Goal: Transaction & Acquisition: Purchase product/service

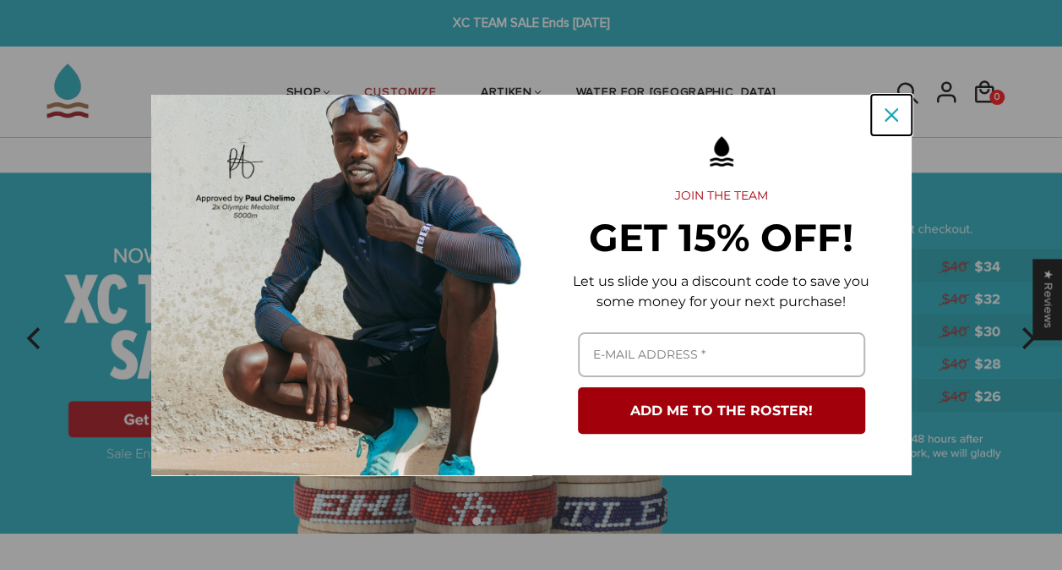
click at [893, 114] on icon "close icon" at bounding box center [892, 115] width 14 height 14
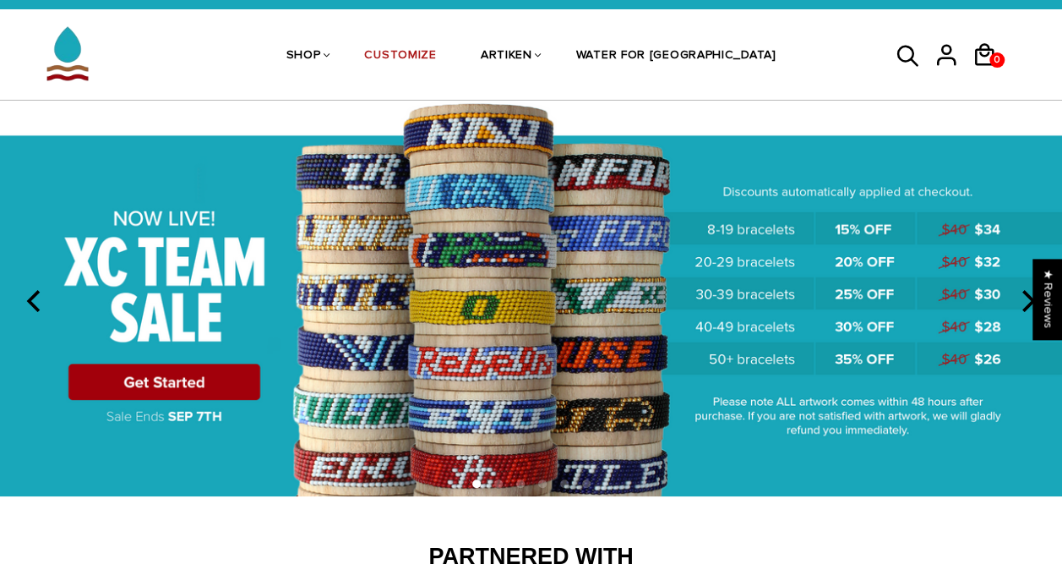
scroll to position [35, 0]
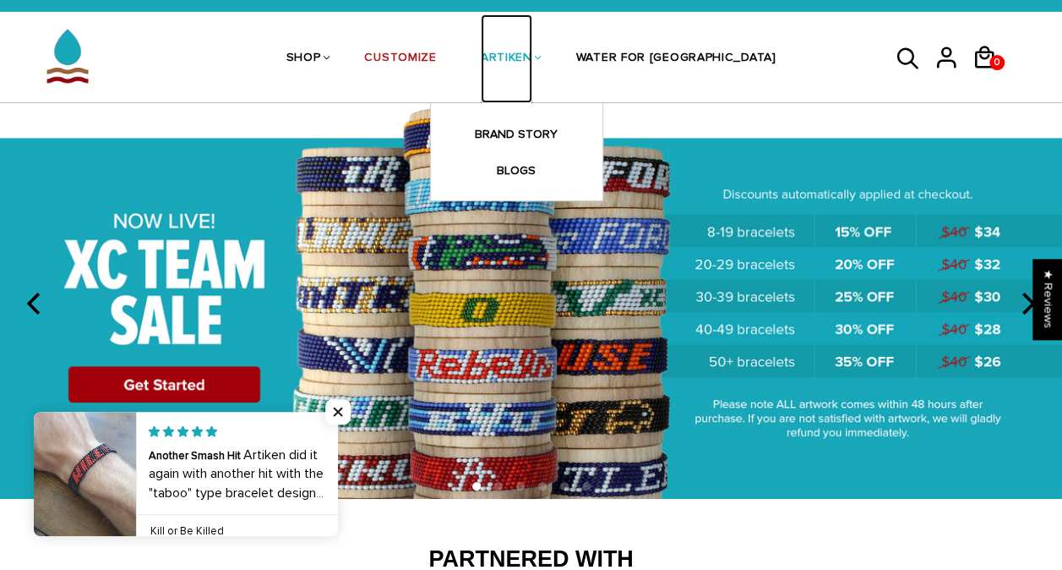
click at [532, 66] on link "ARTIKEN" at bounding box center [507, 59] width 52 height 90
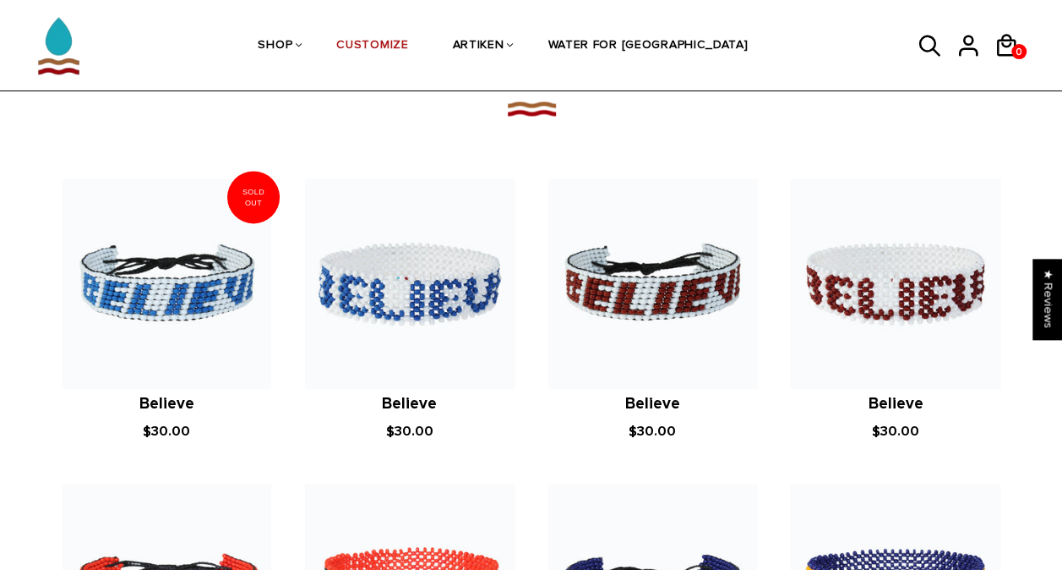
scroll to position [1138, 0]
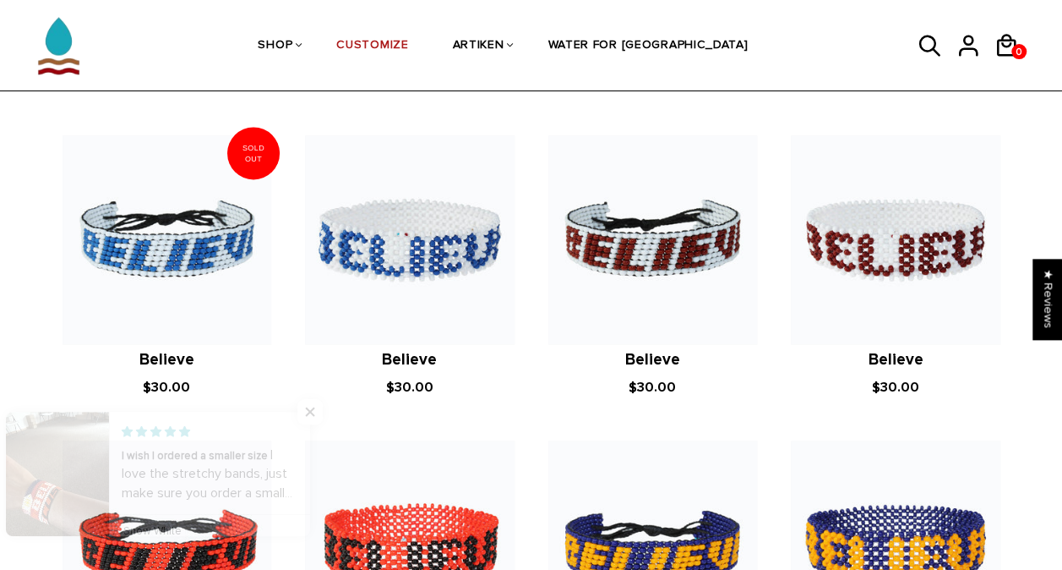
click at [928, 49] on icon at bounding box center [930, 46] width 25 height 41
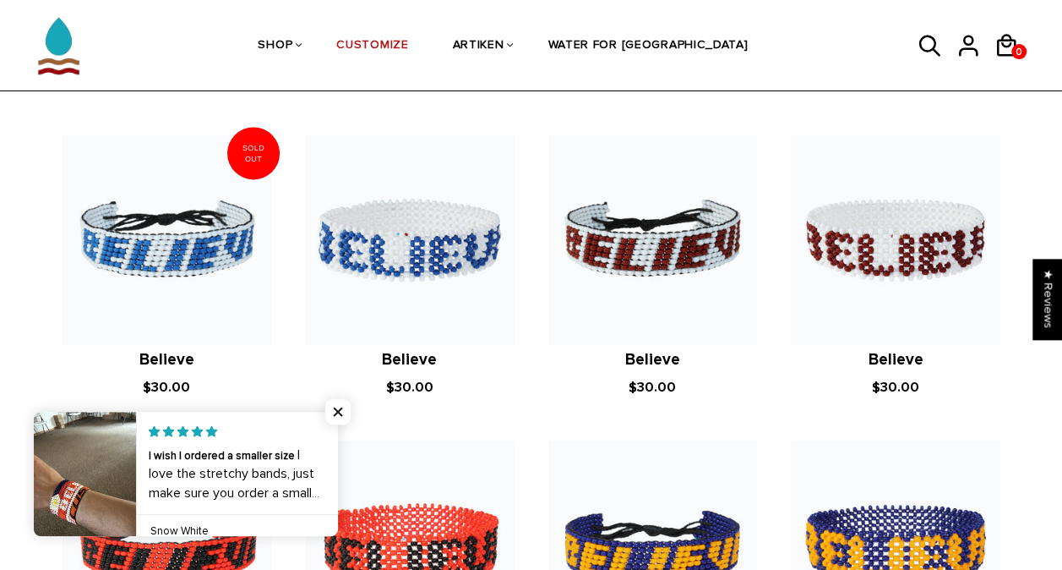
click at [926, 48] on icon at bounding box center [930, 46] width 25 height 41
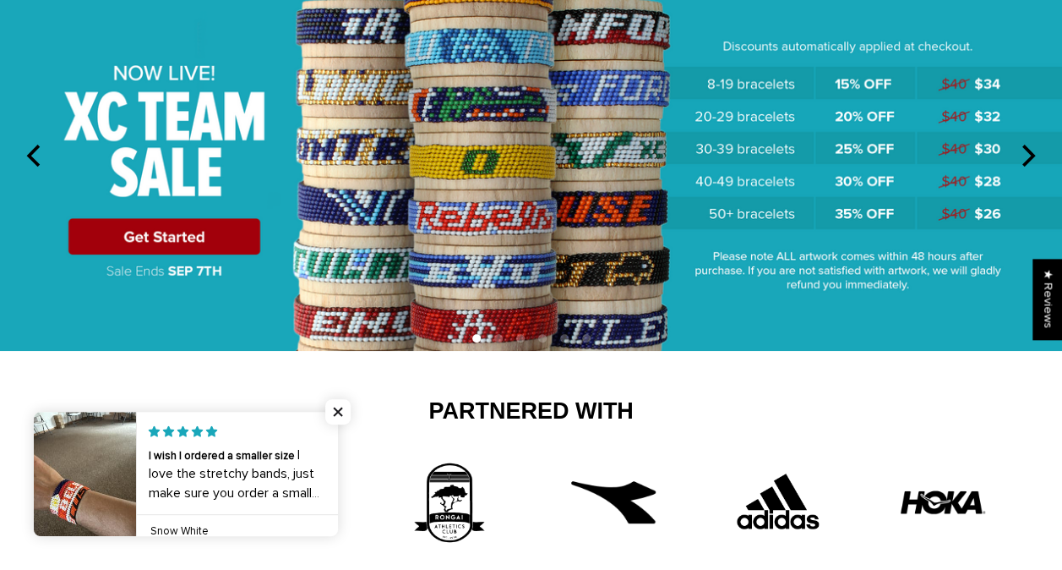
scroll to position [0, 0]
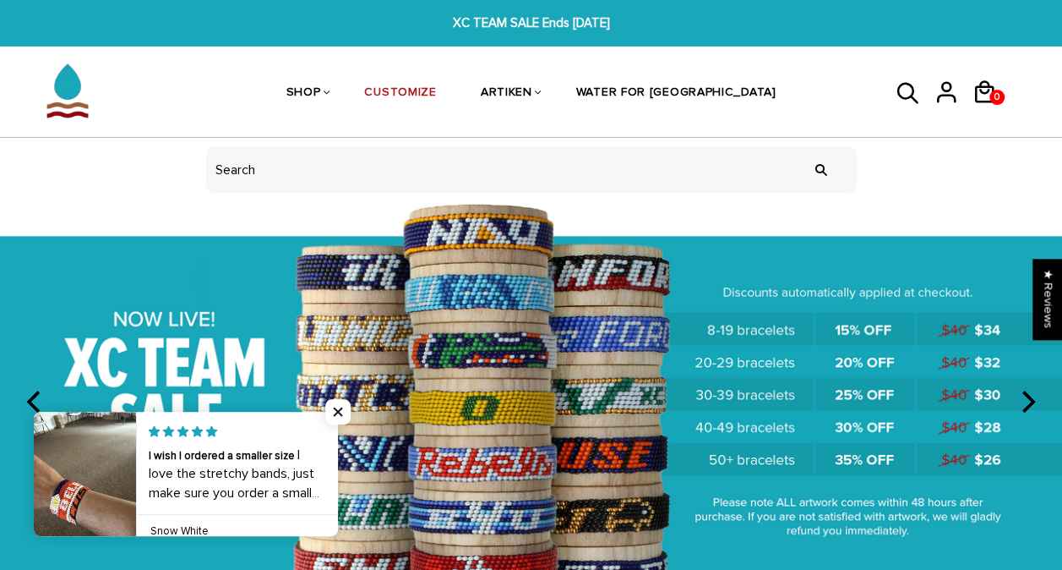
click at [903, 93] on icon at bounding box center [908, 94] width 25 height 41
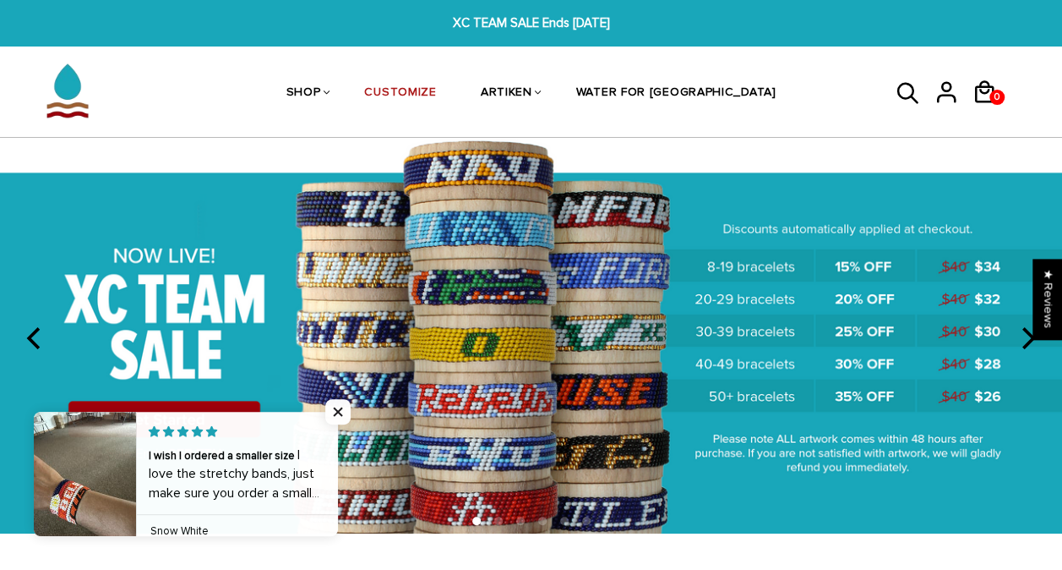
click at [923, 86] on link at bounding box center [915, 92] width 38 height 43
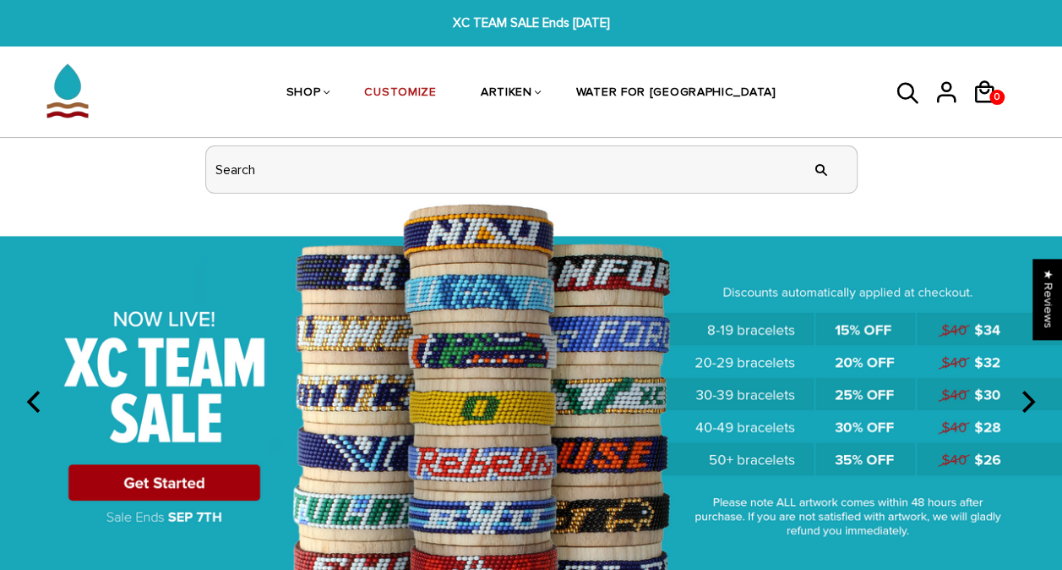
click at [548, 176] on input "header search" at bounding box center [531, 169] width 651 height 46
type input "m"
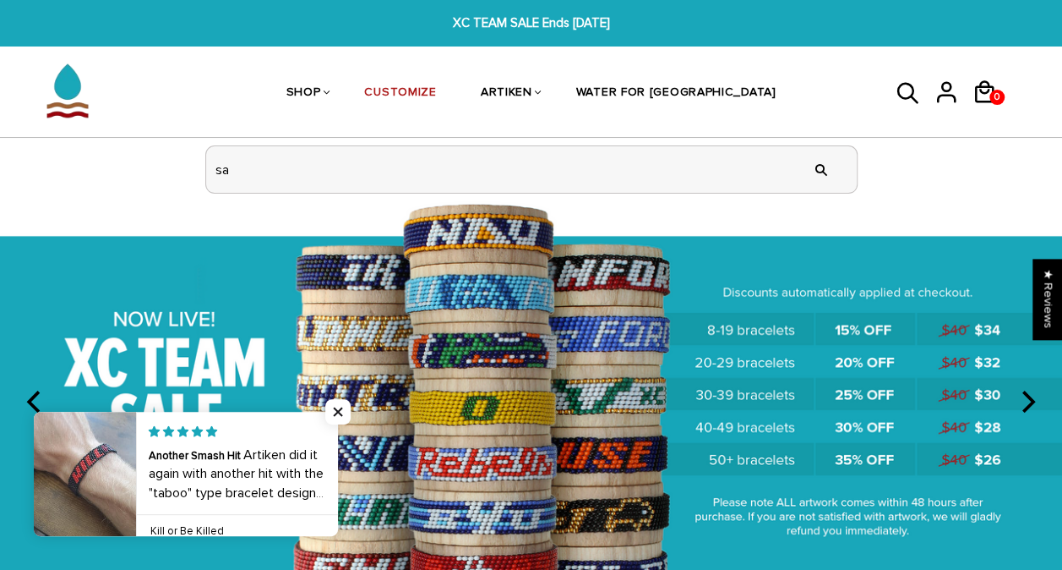
type input "s"
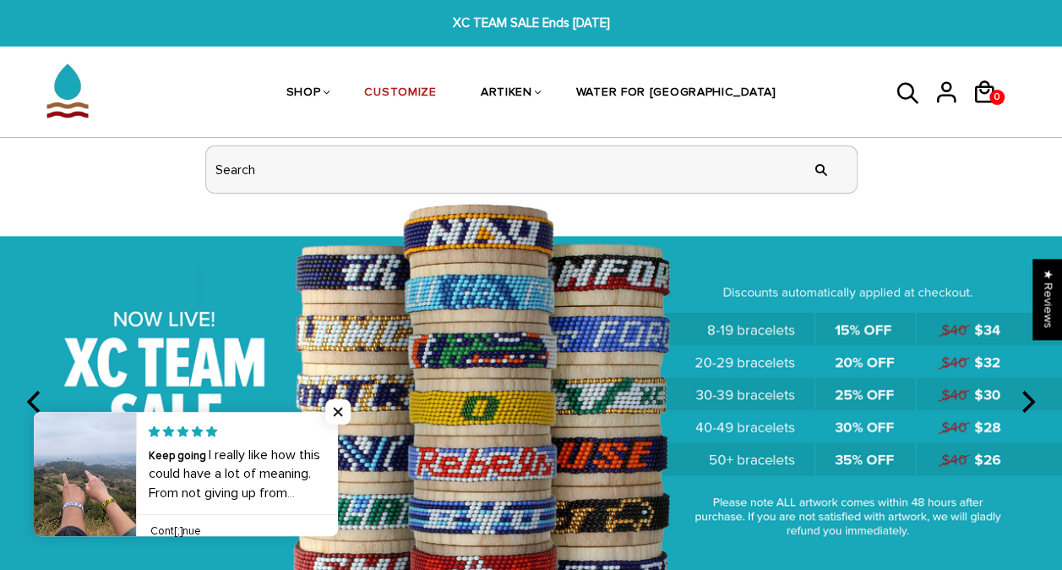
click at [473, 170] on input "header search" at bounding box center [531, 169] width 651 height 46
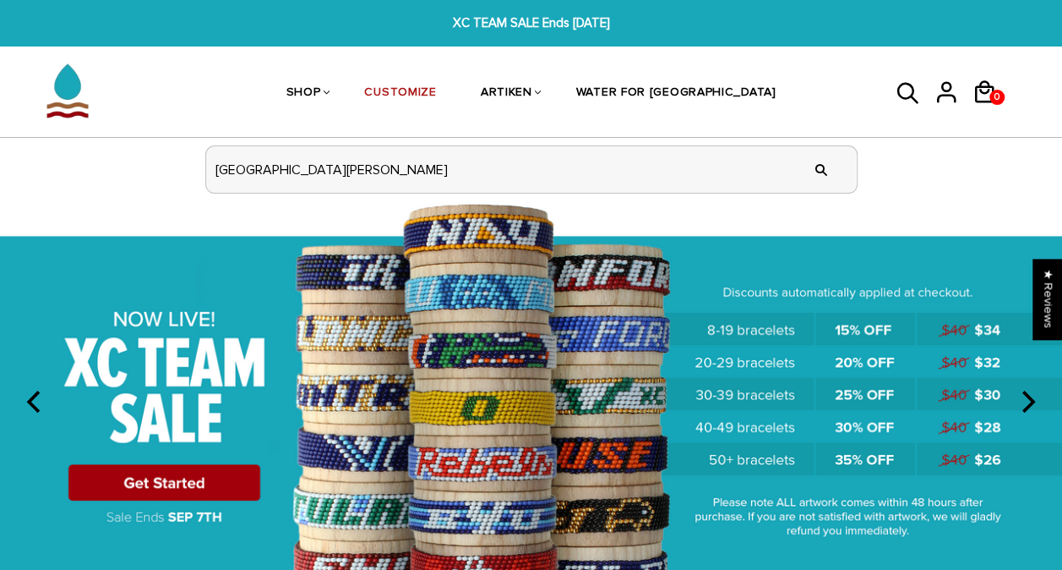
type input "fort lewis"
click at [805, 138] on input "" at bounding box center [822, 169] width 34 height 63
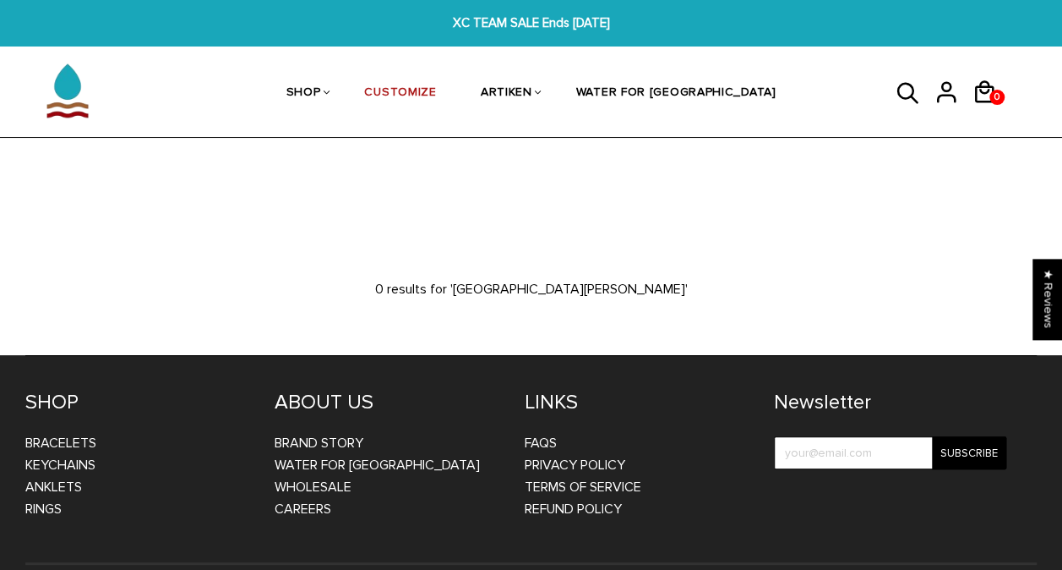
click at [892, 105] on div "0 0 View cart Check out" at bounding box center [952, 93] width 169 height 90
click at [902, 98] on icon at bounding box center [907, 92] width 21 height 21
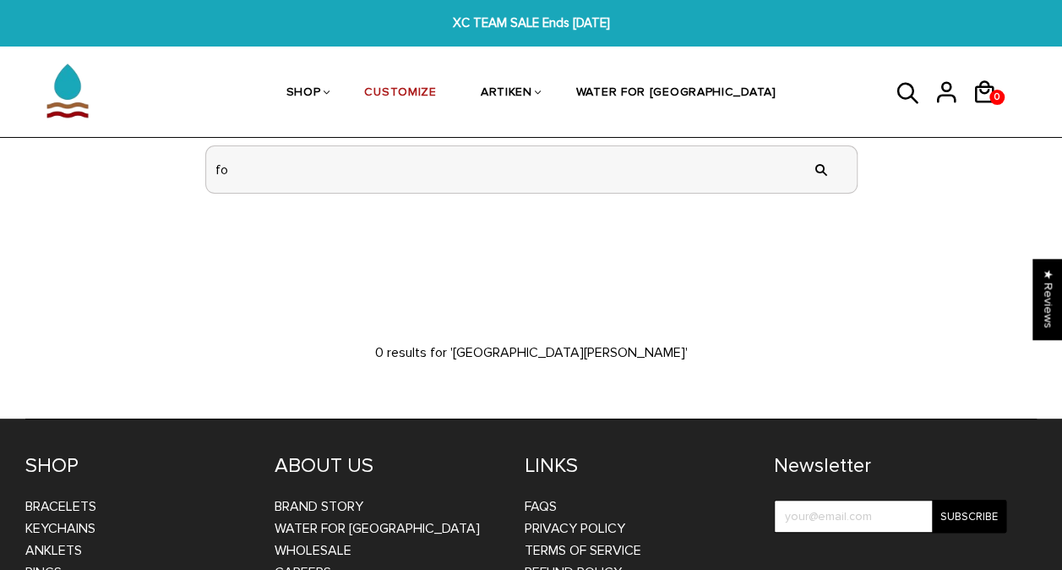
type input "f"
type input "adams"
click at [805, 138] on input "" at bounding box center [822, 169] width 34 height 63
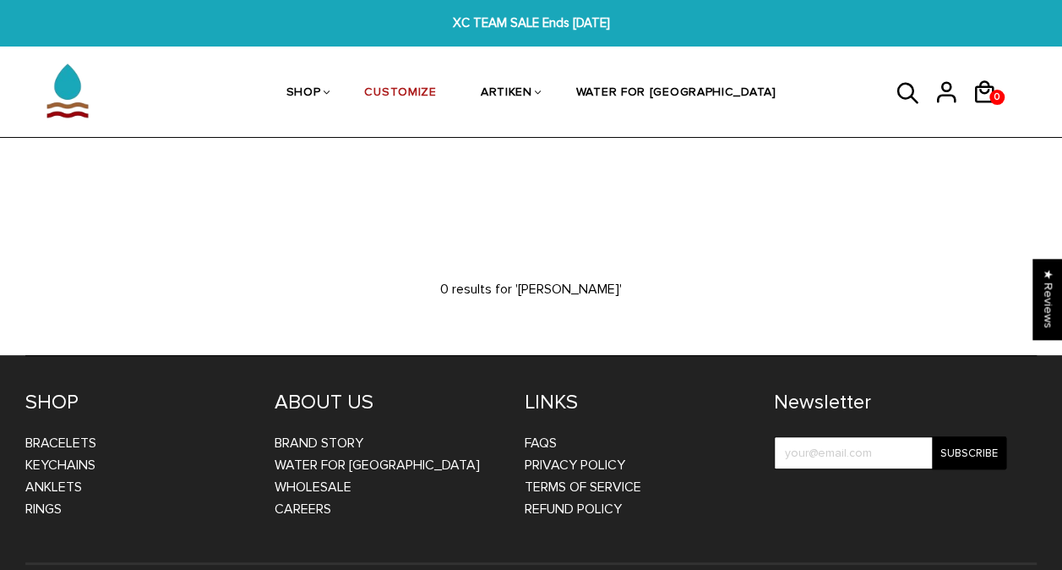
click at [898, 100] on icon at bounding box center [908, 94] width 25 height 41
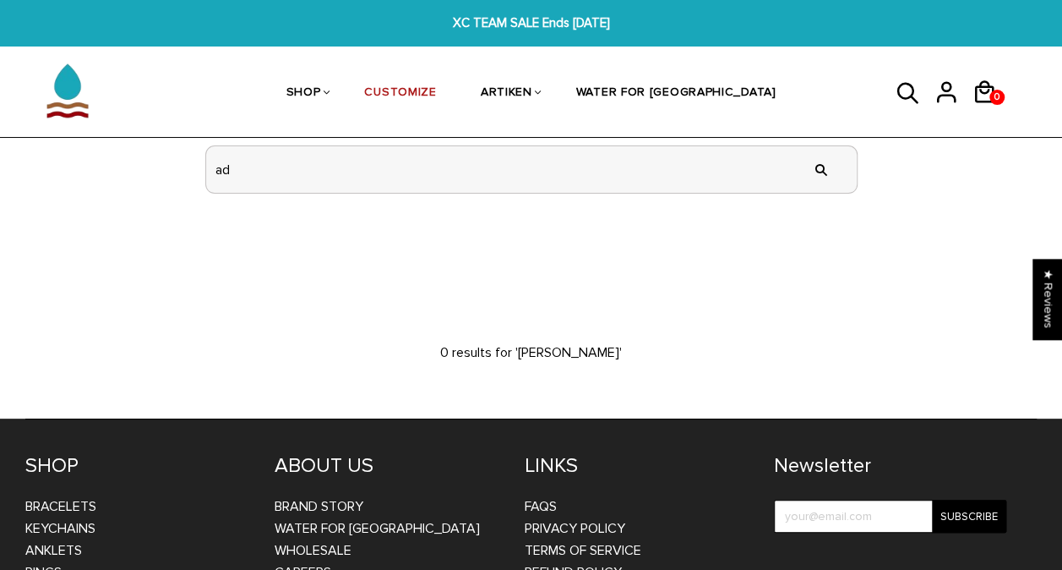
type input "a"
type input "q"
type input "western"
click at [805, 138] on input "" at bounding box center [822, 169] width 34 height 63
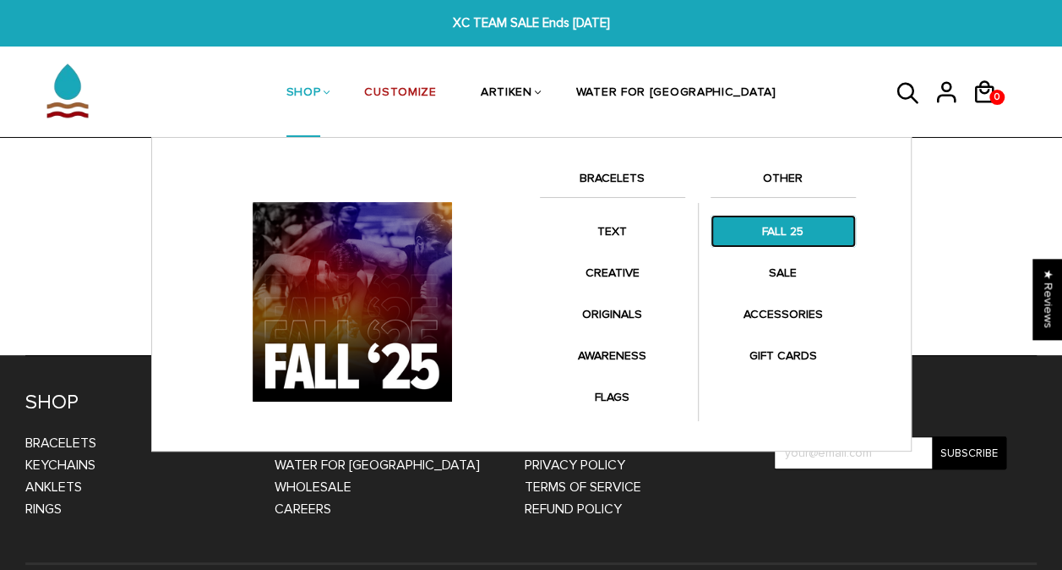
click at [771, 221] on link "FALL 25" at bounding box center [783, 231] width 145 height 33
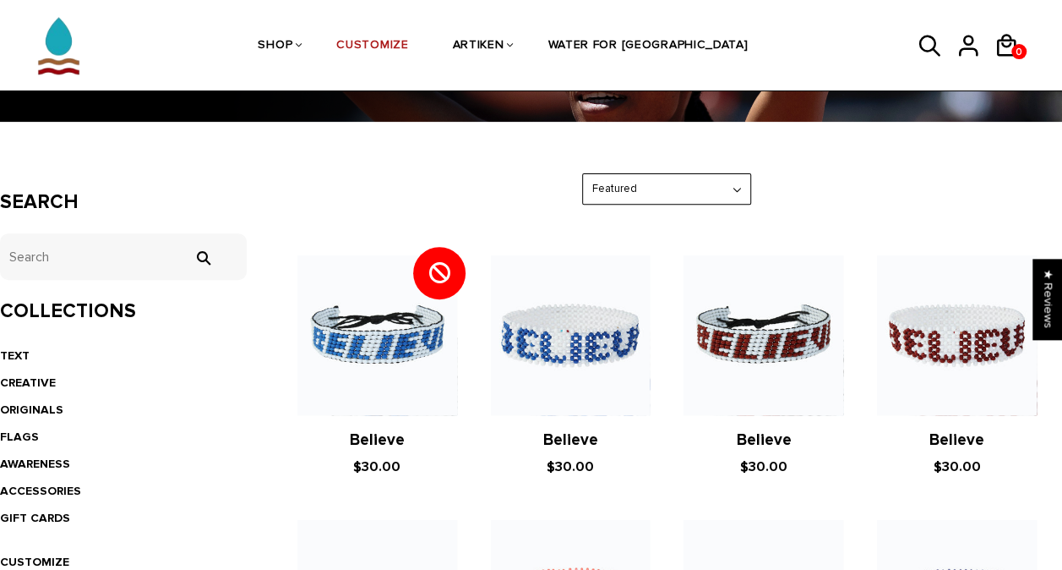
scroll to position [213, 0]
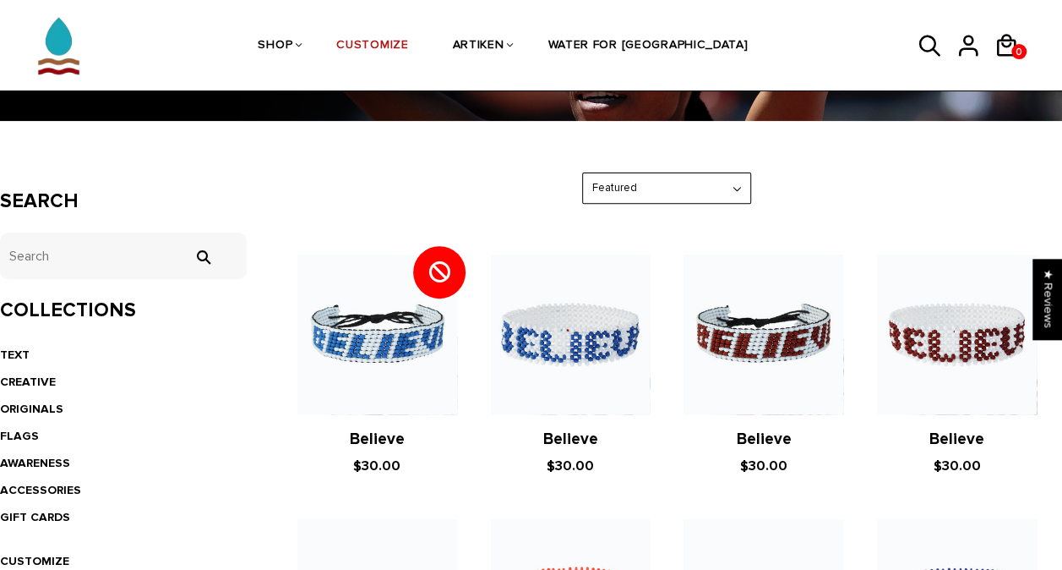
click at [633, 195] on select "Featured Best Selling $ Low to High $ High to Low Z-A A-Z Oldest to Newest Newe…" at bounding box center [666, 188] width 167 height 30
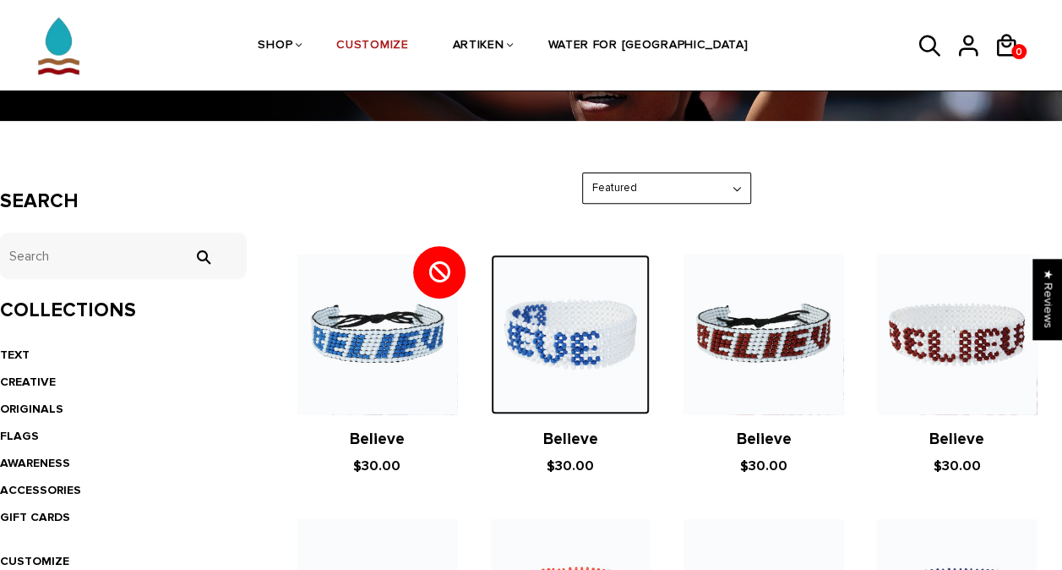
click at [517, 279] on img at bounding box center [571, 334] width 160 height 160
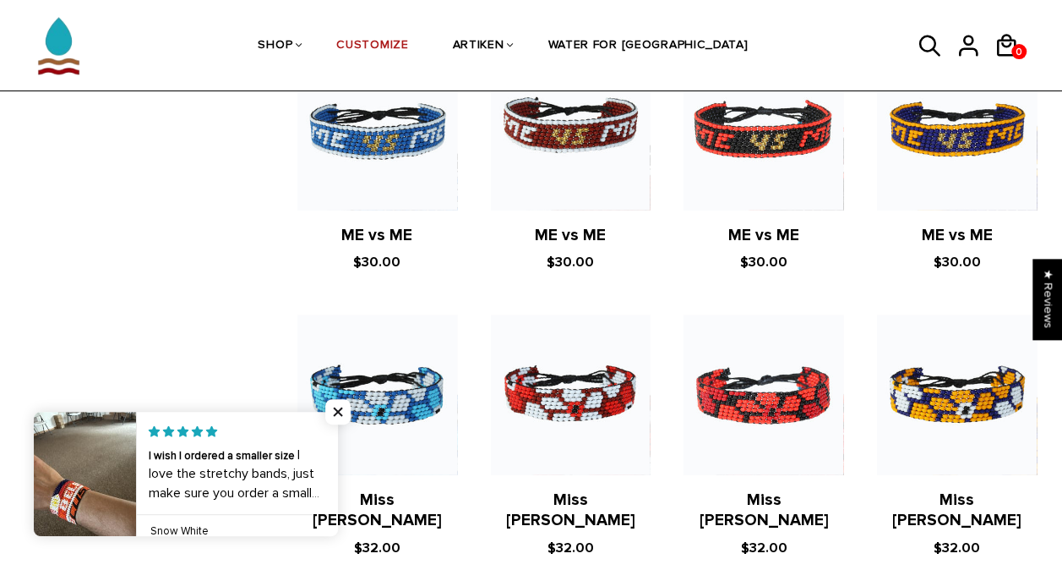
scroll to position [2279, 0]
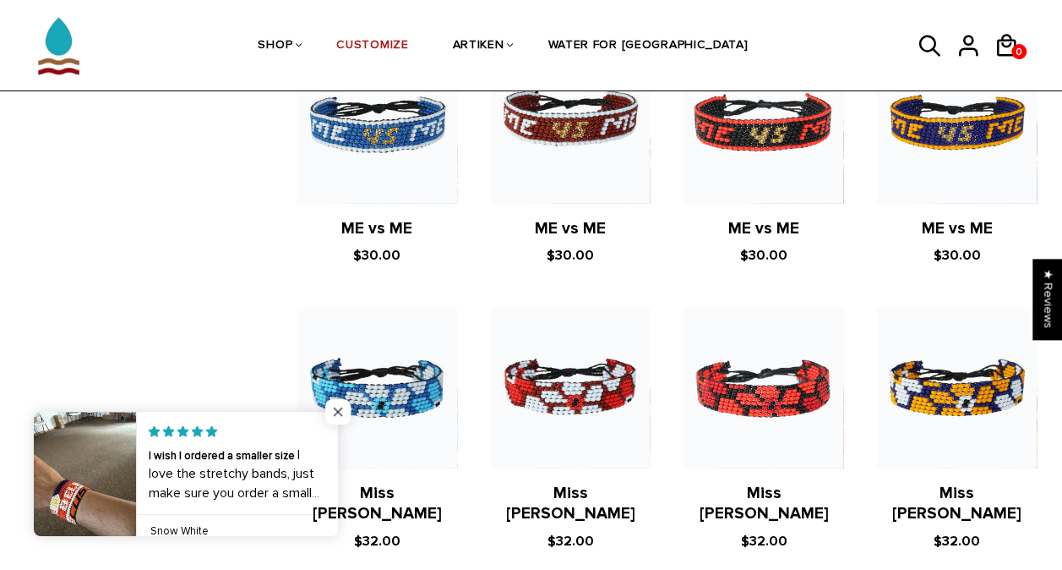
click at [343, 411] on span "Close popup widget" at bounding box center [337, 411] width 25 height 25
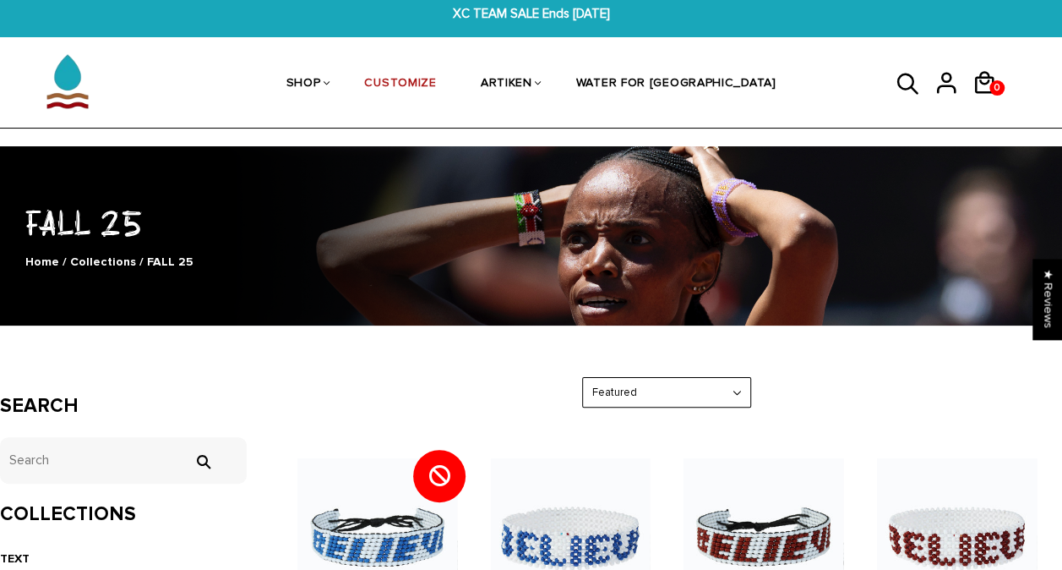
scroll to position [8, 0]
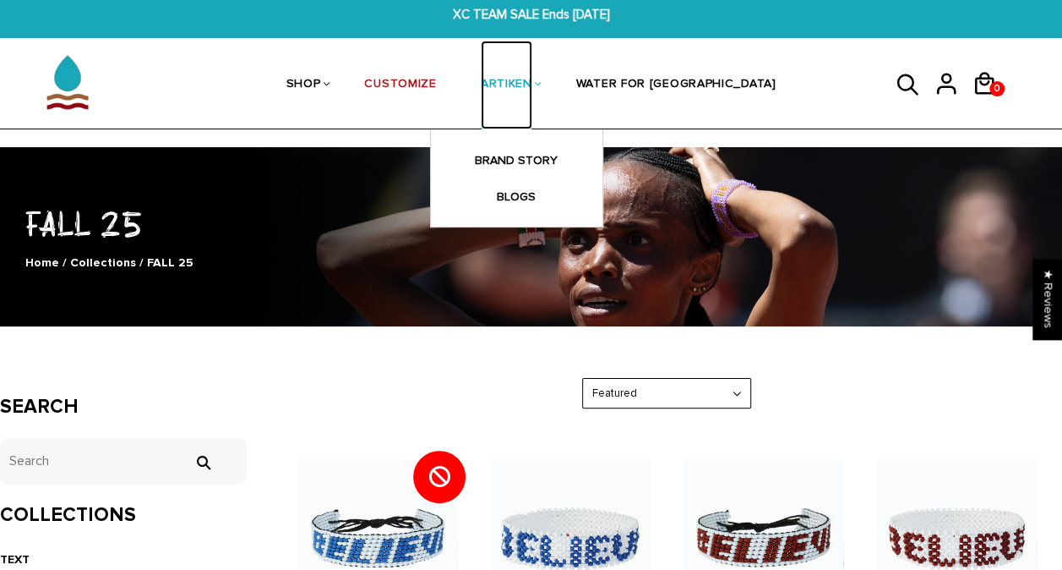
click at [532, 74] on link "ARTIKEN" at bounding box center [507, 86] width 52 height 90
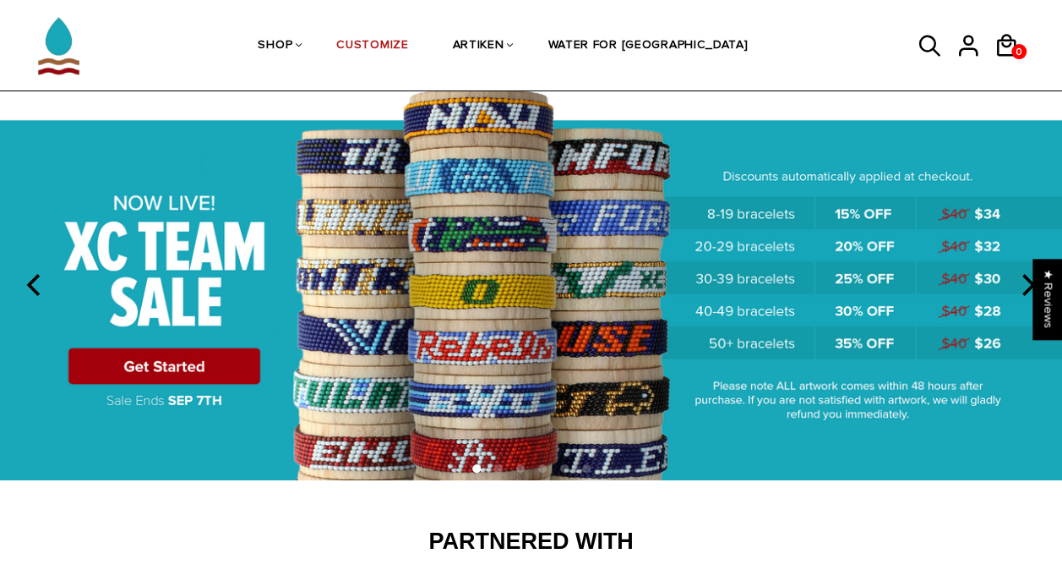
scroll to position [53, 0]
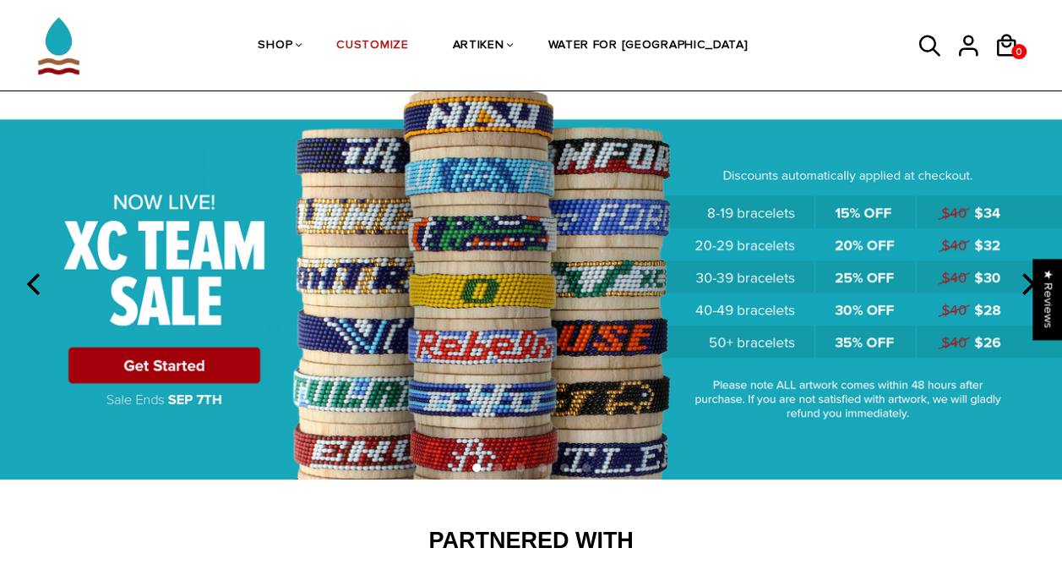
click at [218, 366] on img at bounding box center [531, 282] width 1062 height 395
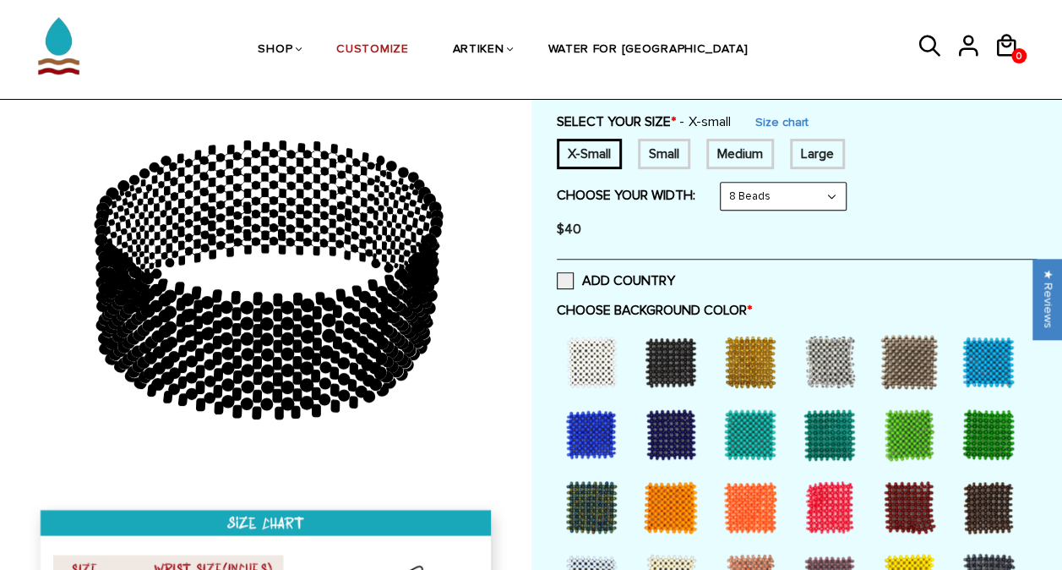
scroll to position [284, 0]
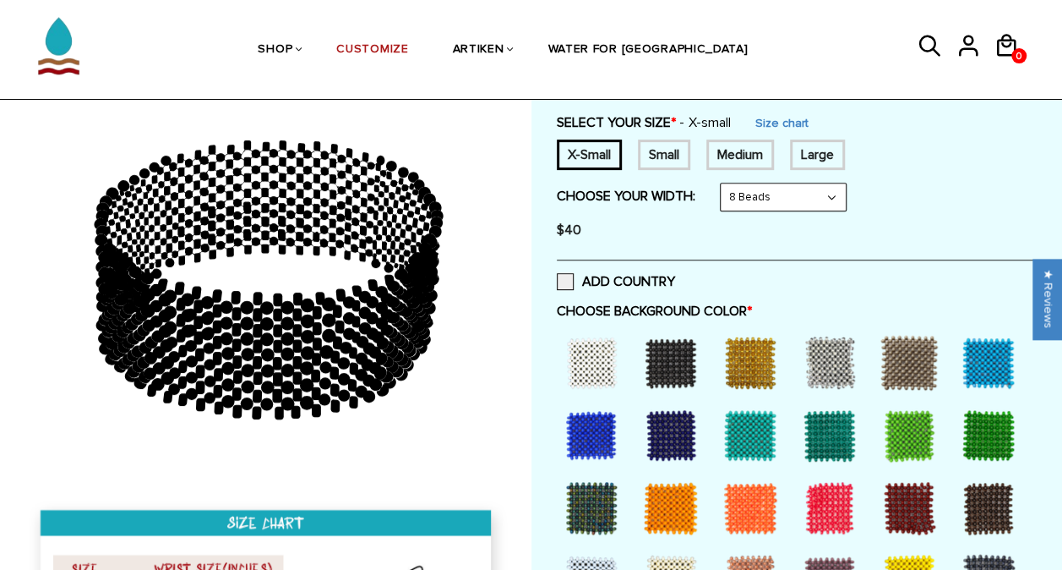
click at [599, 423] on div at bounding box center [592, 435] width 68 height 68
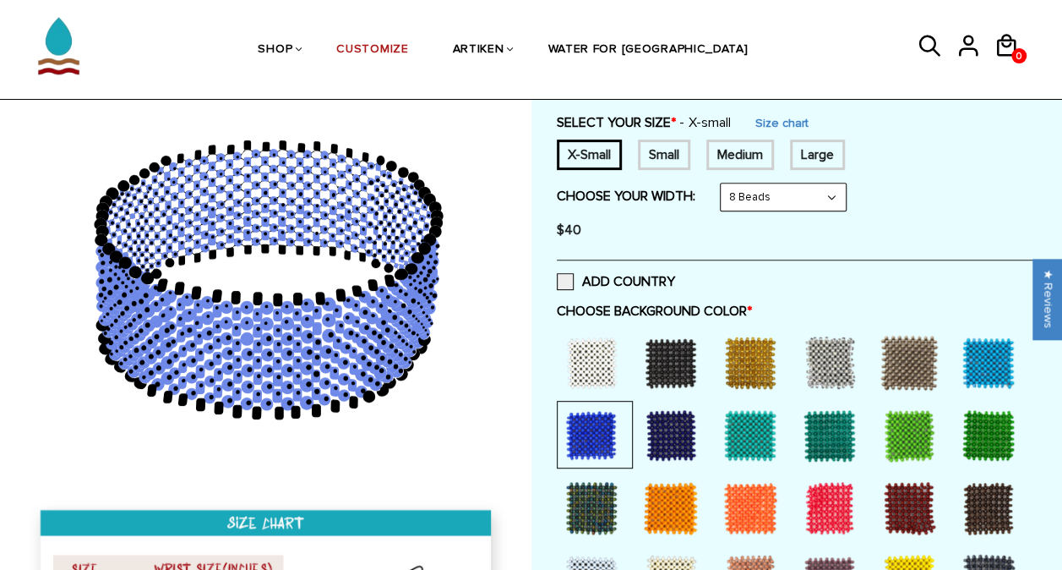
click at [650, 362] on div at bounding box center [671, 363] width 68 height 68
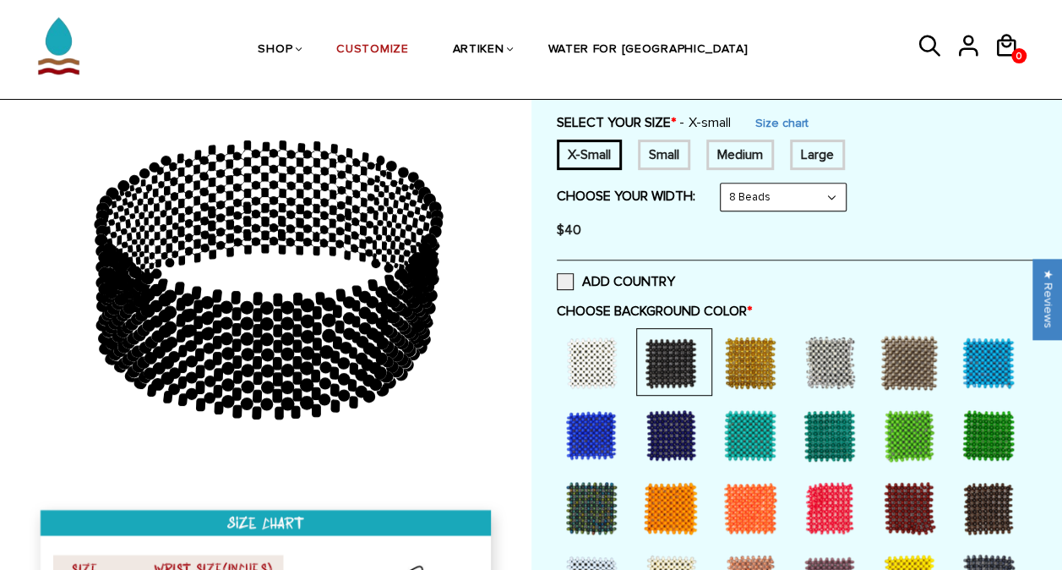
click at [609, 358] on div at bounding box center [592, 363] width 68 height 68
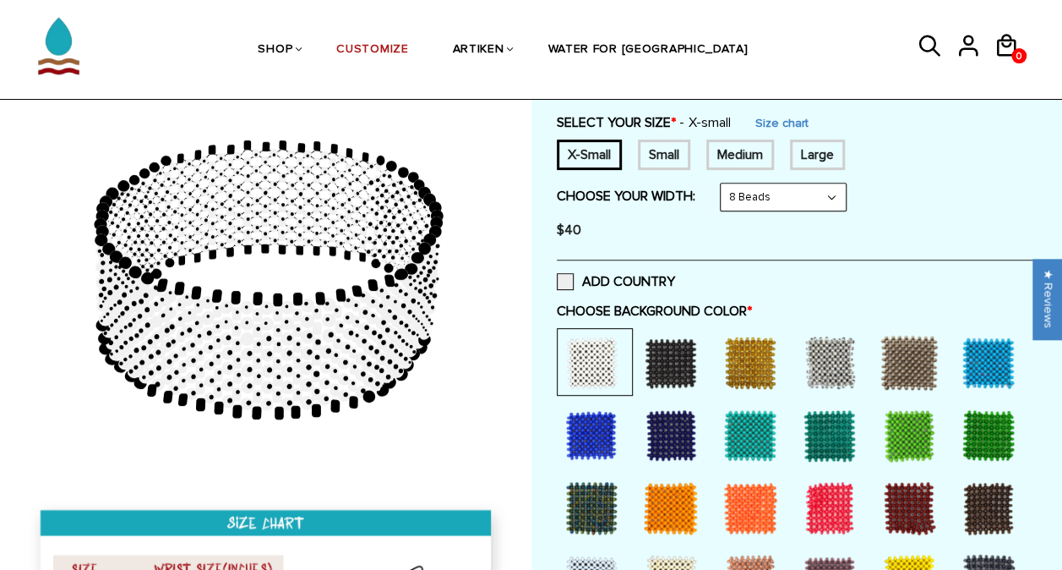
click at [606, 412] on div at bounding box center [592, 435] width 68 height 68
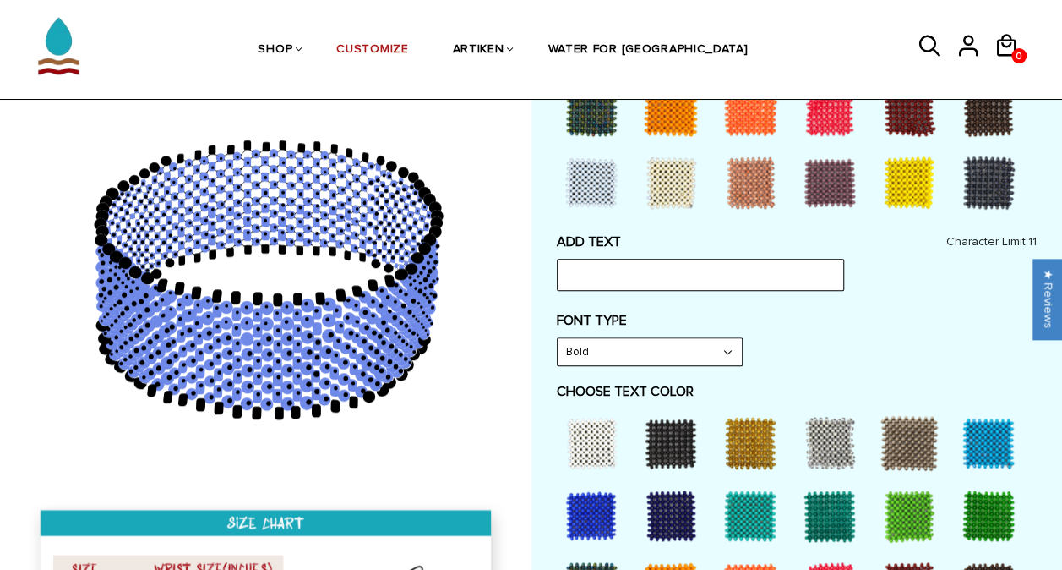
scroll to position [684, 0]
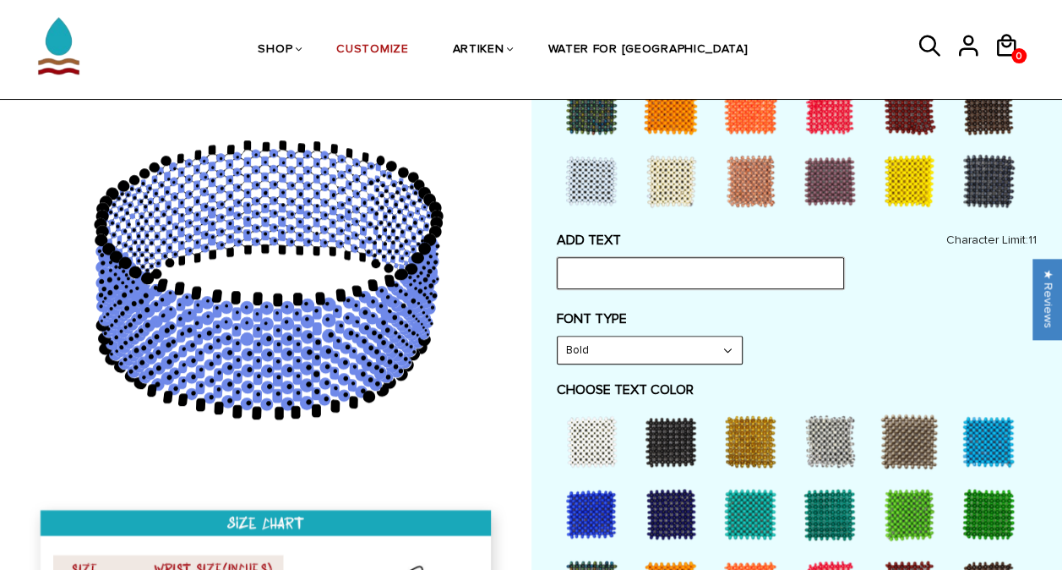
click at [607, 271] on input "text" at bounding box center [700, 273] width 287 height 32
type input "Fort Lewis"
click at [609, 341] on select "Bold" at bounding box center [650, 349] width 184 height 27
click at [558, 336] on select "Bold" at bounding box center [650, 349] width 184 height 27
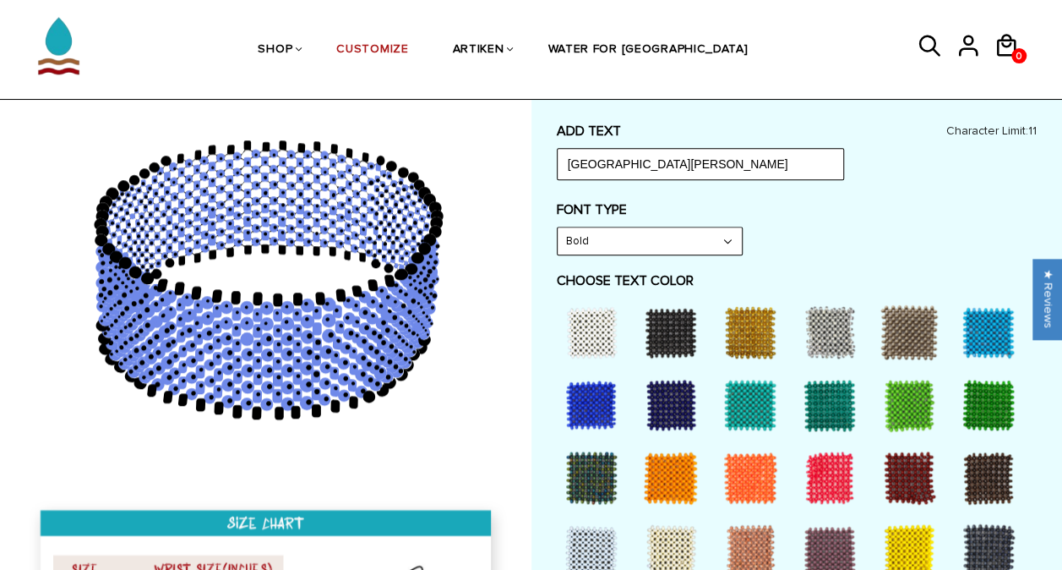
scroll to position [794, 0]
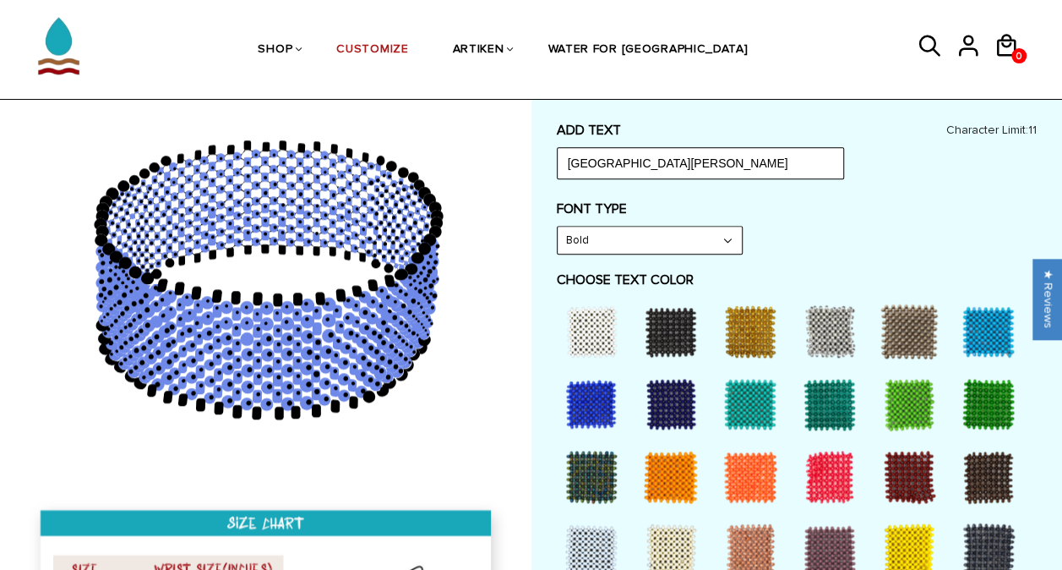
click at [899, 546] on div at bounding box center [910, 550] width 68 height 68
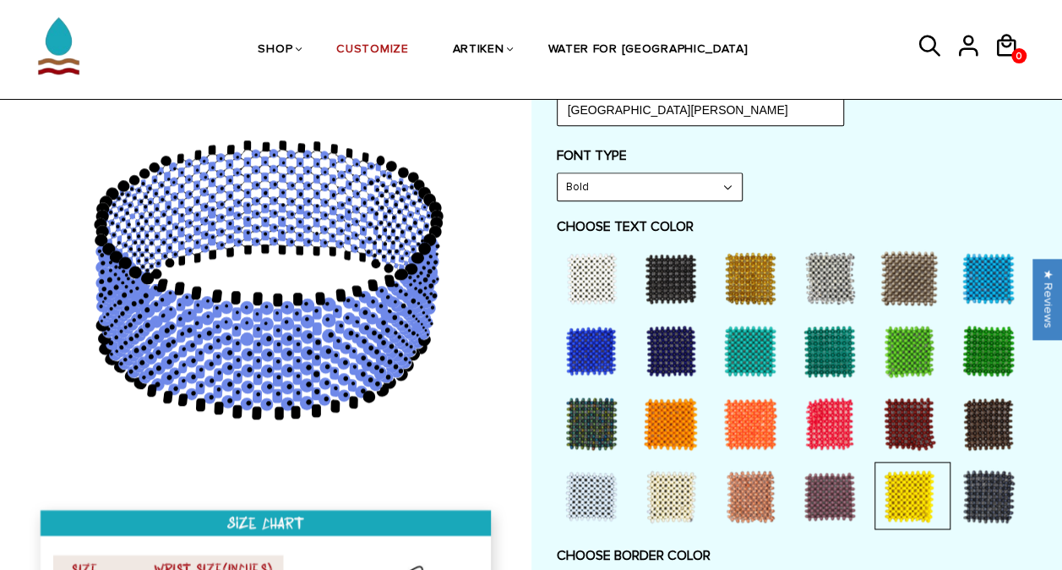
scroll to position [848, 0]
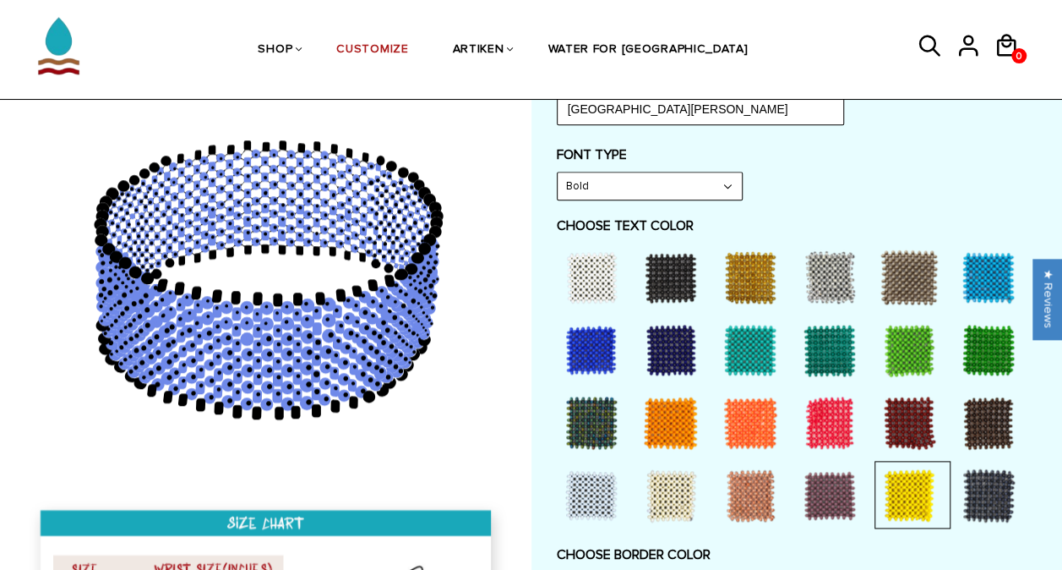
click at [900, 495] on div at bounding box center [910, 495] width 68 height 68
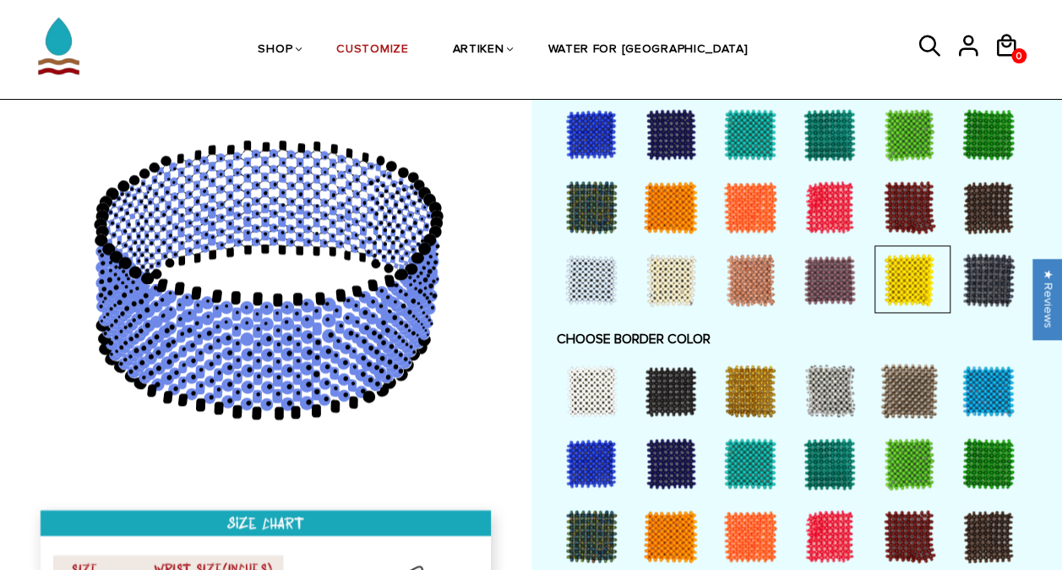
scroll to position [1065, 0]
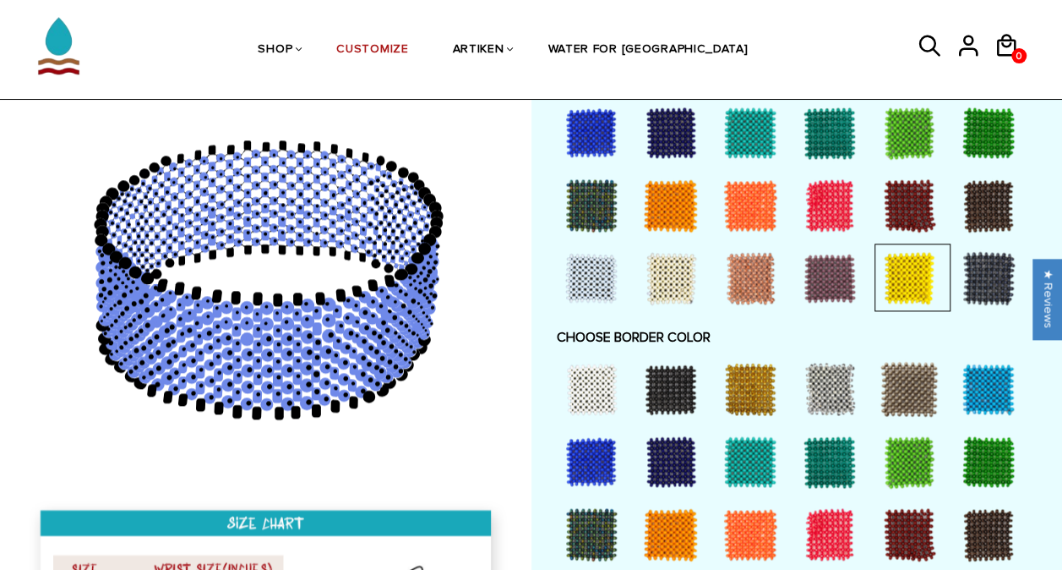
click at [609, 390] on div at bounding box center [592, 389] width 68 height 68
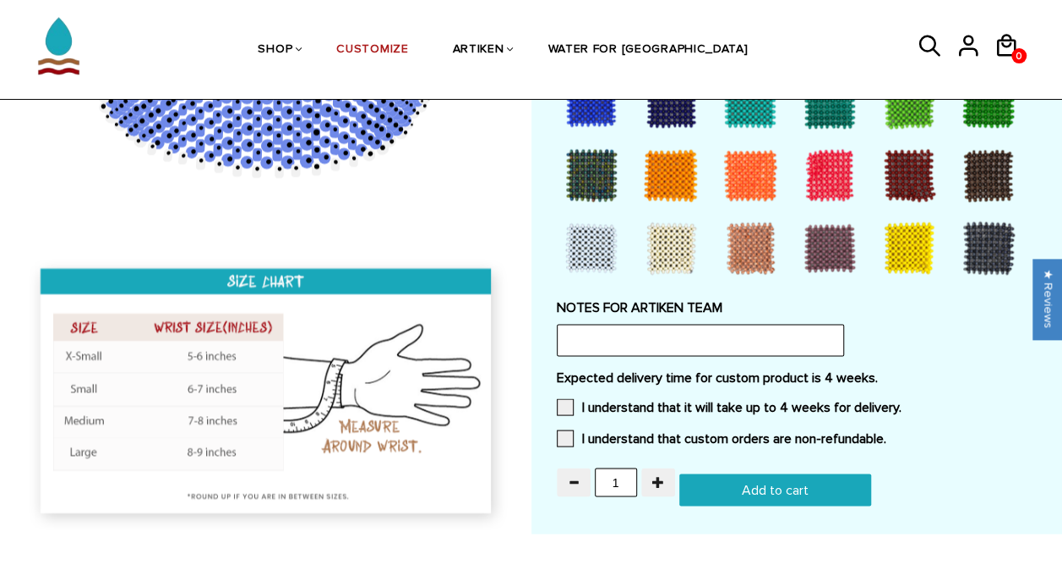
scroll to position [1426, 0]
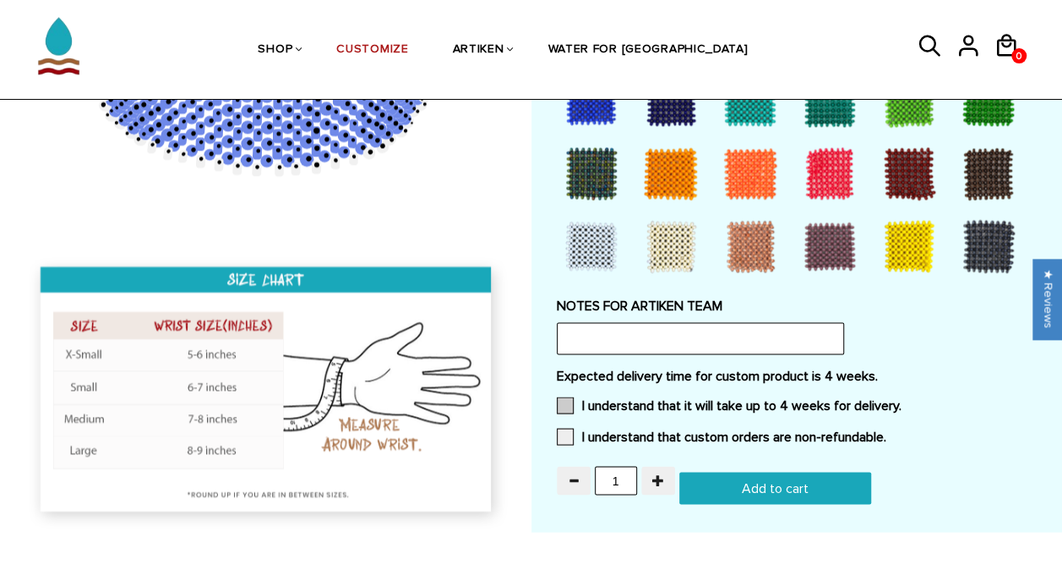
click at [566, 396] on span at bounding box center [565, 404] width 17 height 17
click at [902, 400] on input "I understand that it will take up to 4 weeks for delivery." at bounding box center [902, 400] width 0 height 0
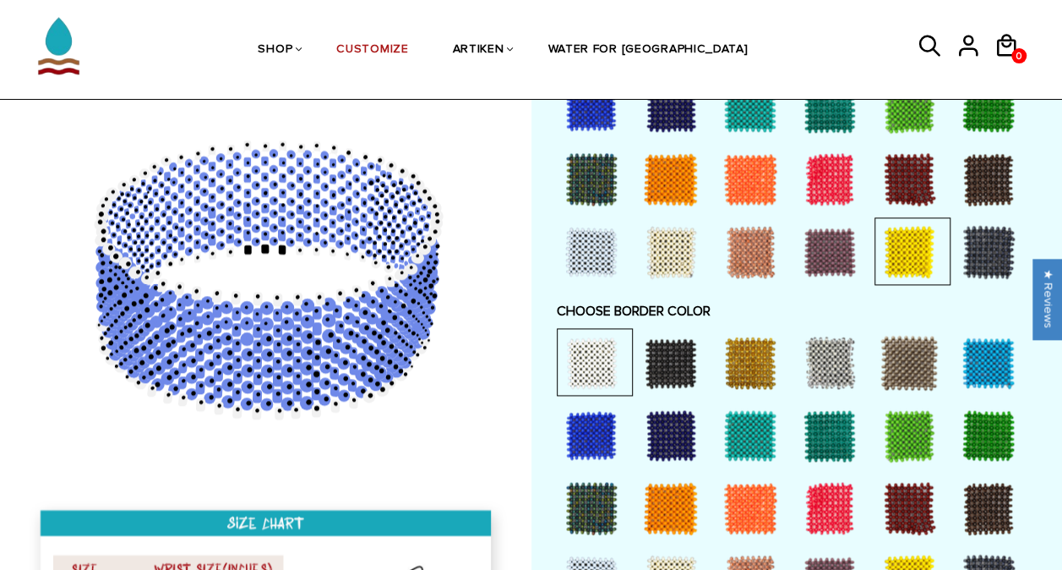
scroll to position [1089, 0]
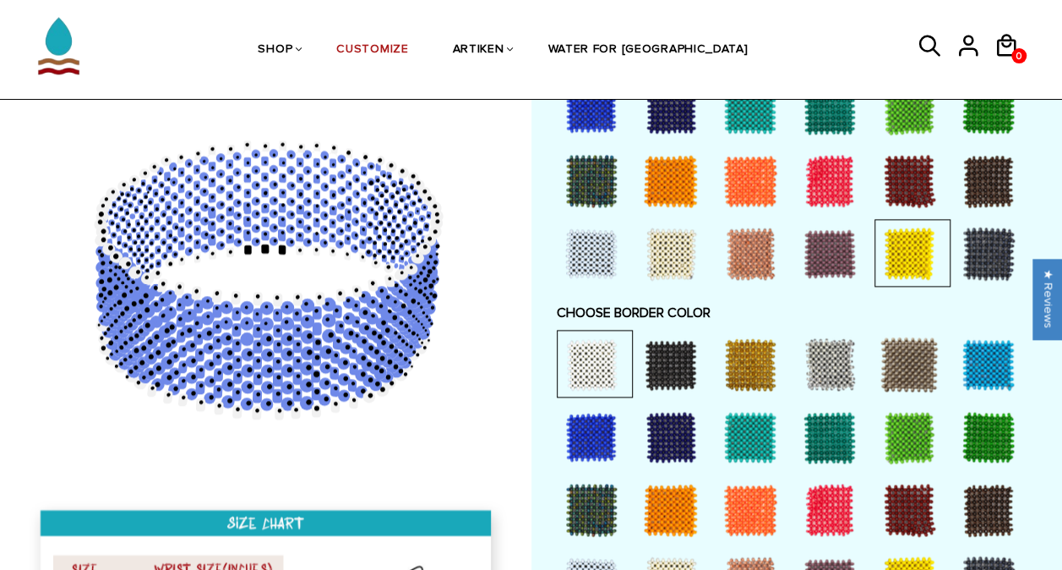
drag, startPoint x: 264, startPoint y: 316, endPoint x: 429, endPoint y: 357, distance: 170.6
click at [429, 357] on icon at bounding box center [267, 279] width 485 height 423
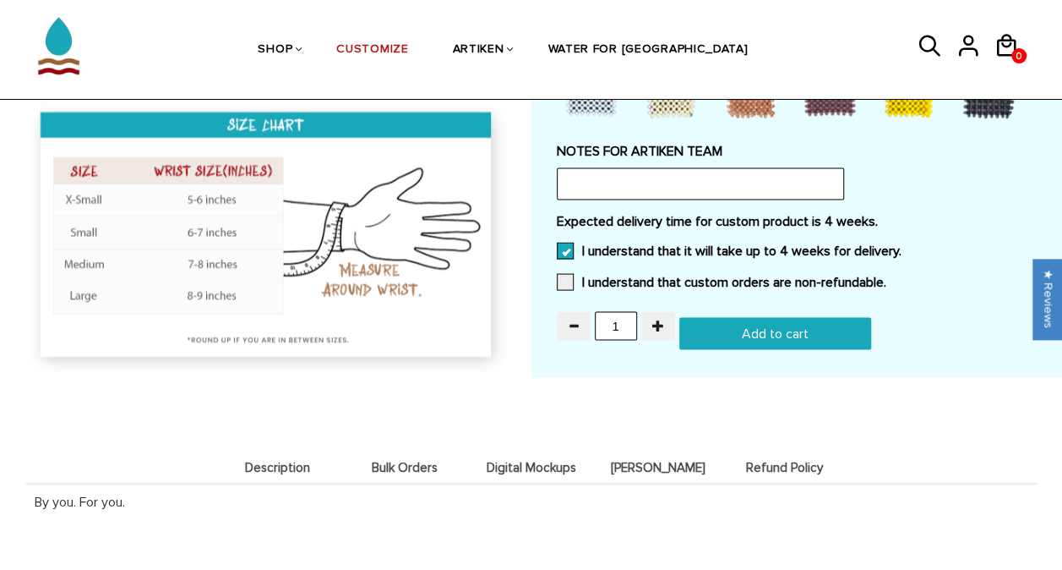
scroll to position [1581, 0]
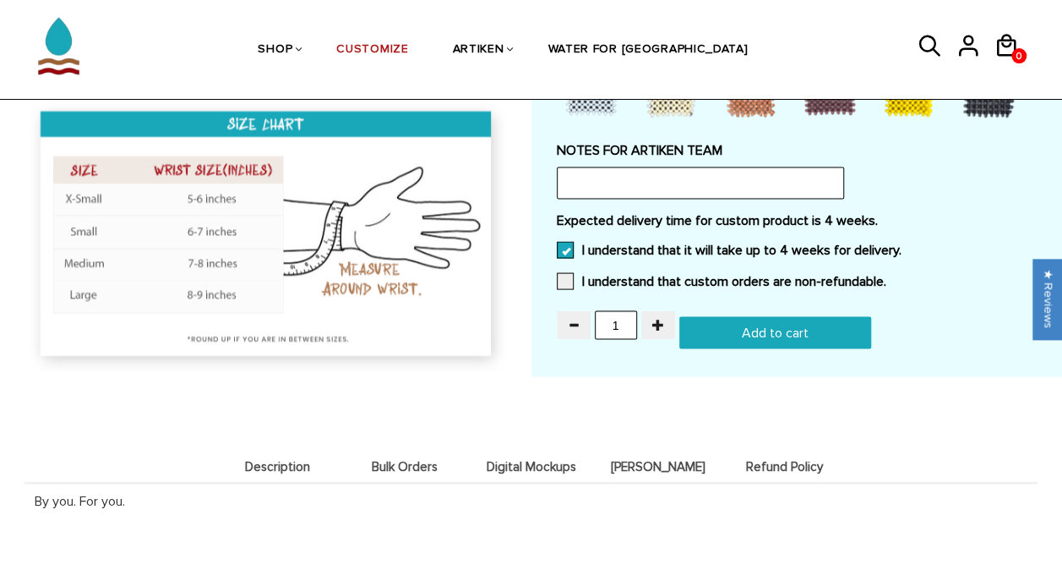
click at [733, 322] on input "Add to cart" at bounding box center [776, 332] width 192 height 32
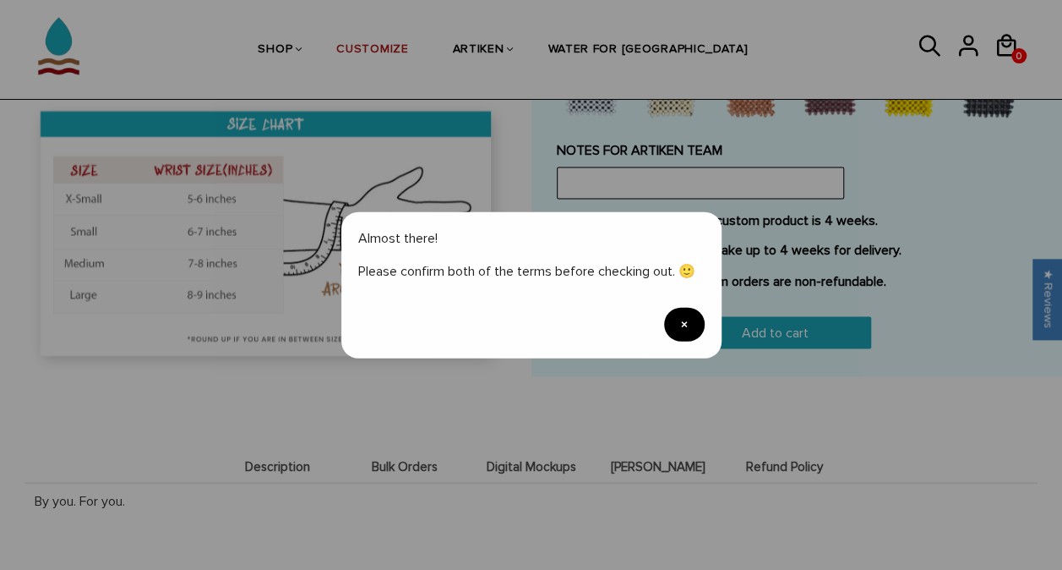
click at [669, 321] on span "×" at bounding box center [684, 324] width 41 height 34
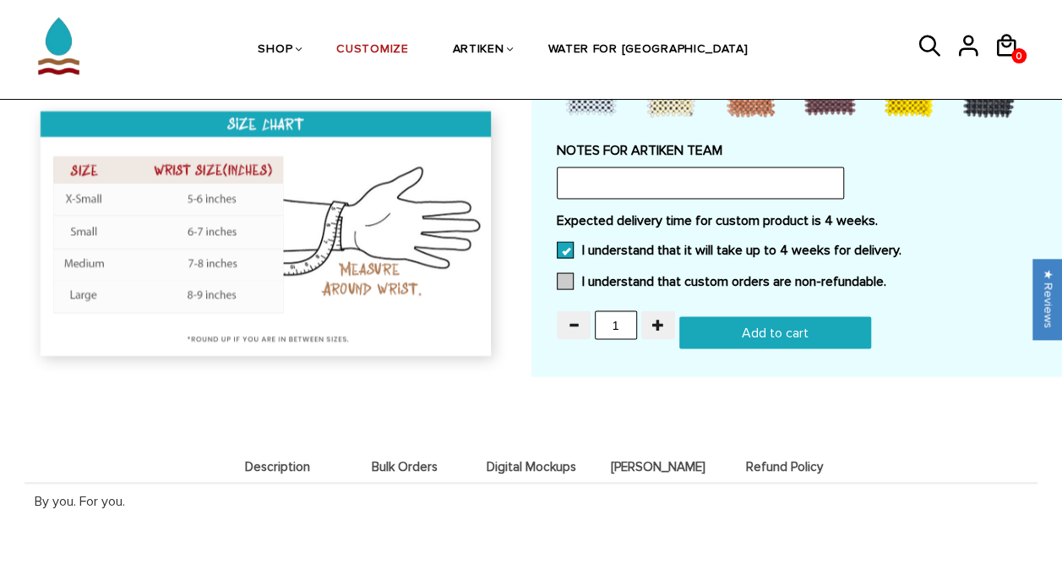
click at [566, 281] on span at bounding box center [565, 280] width 17 height 17
click at [887, 276] on input "I understand that custom orders are non-refundable." at bounding box center [887, 276] width 0 height 0
click at [765, 328] on input "Add to cart" at bounding box center [776, 332] width 192 height 32
type input "Add to cart"
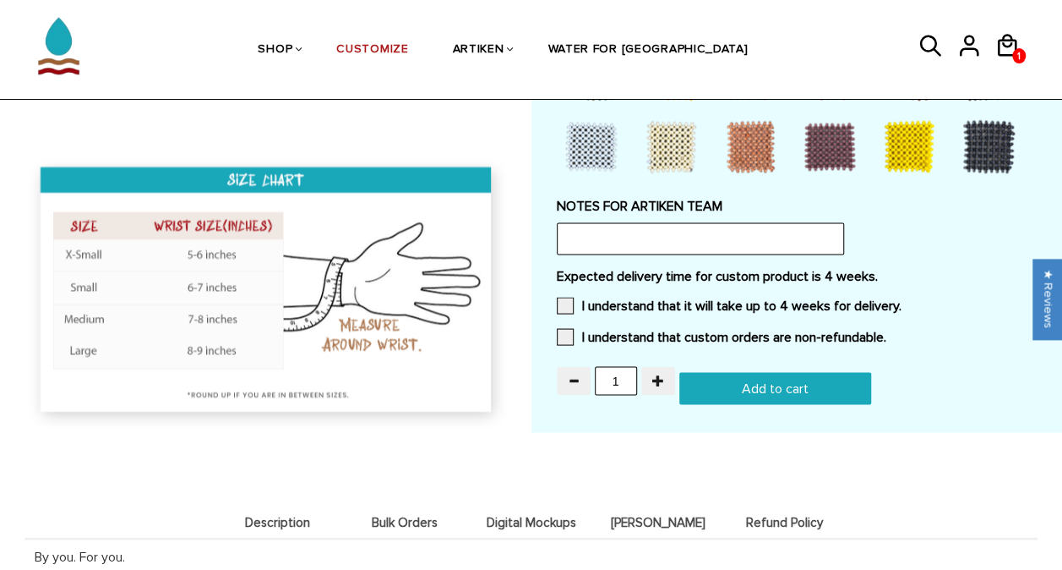
scroll to position [1526, 0]
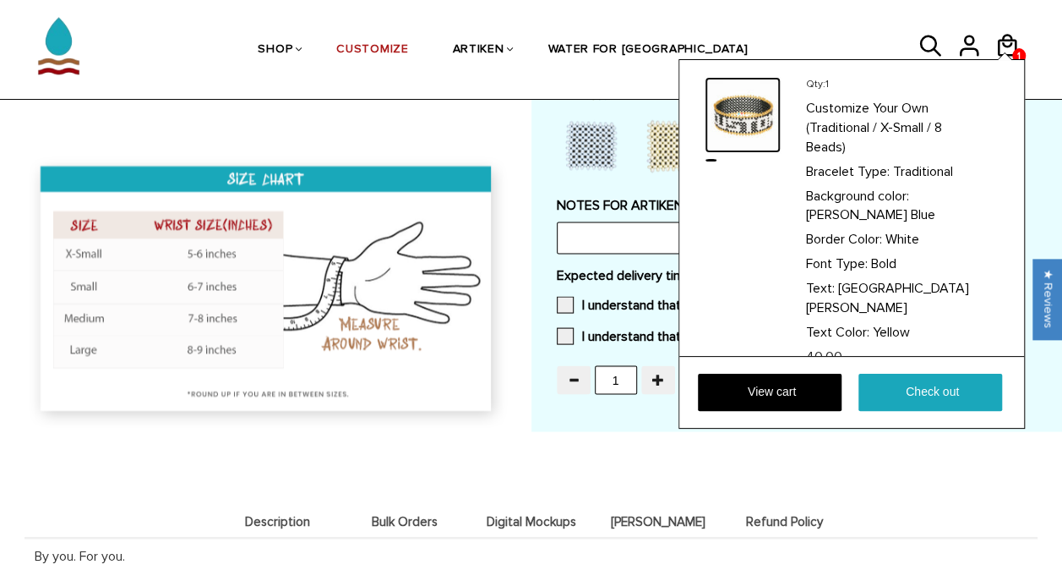
click at [750, 123] on img at bounding box center [743, 115] width 76 height 76
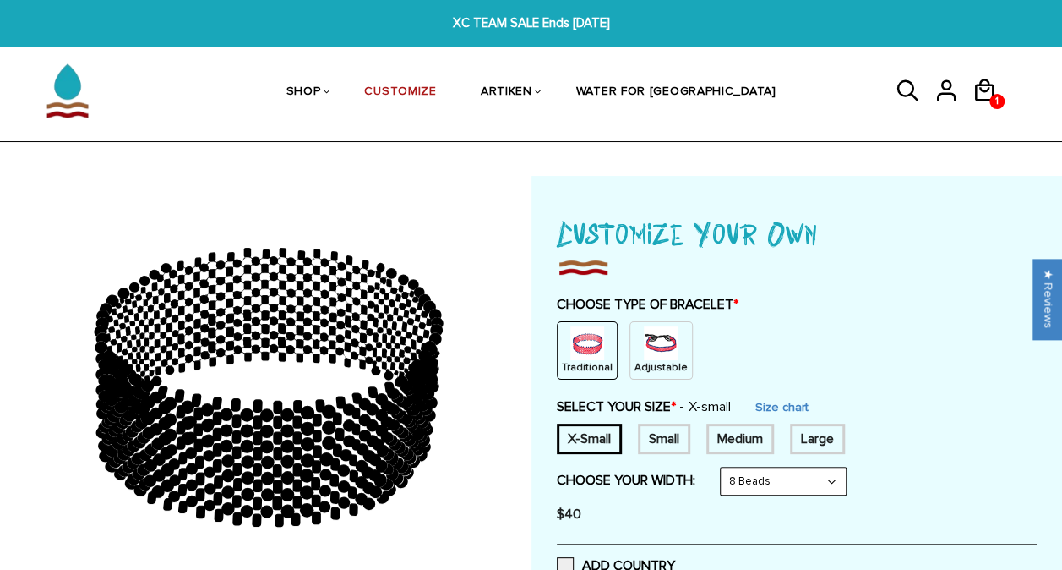
click at [644, 341] on img at bounding box center [661, 343] width 34 height 34
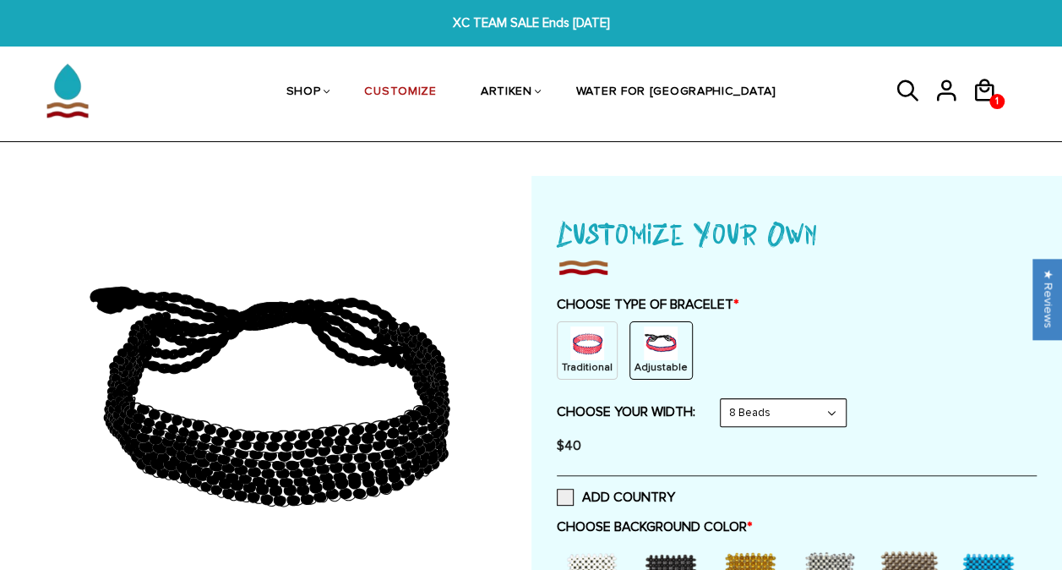
click at [590, 346] on img at bounding box center [587, 343] width 34 height 34
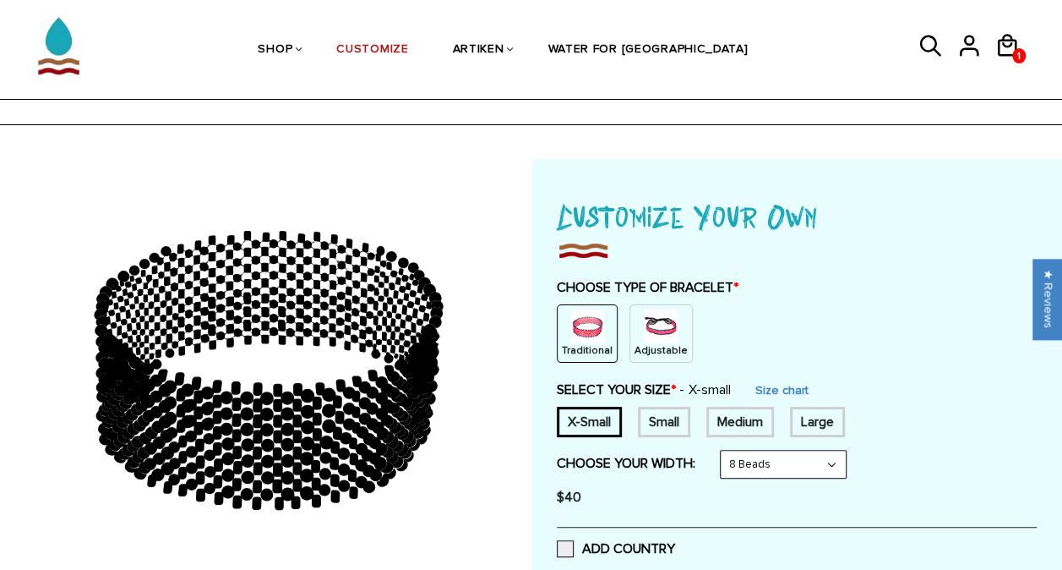
scroll to position [15, 0]
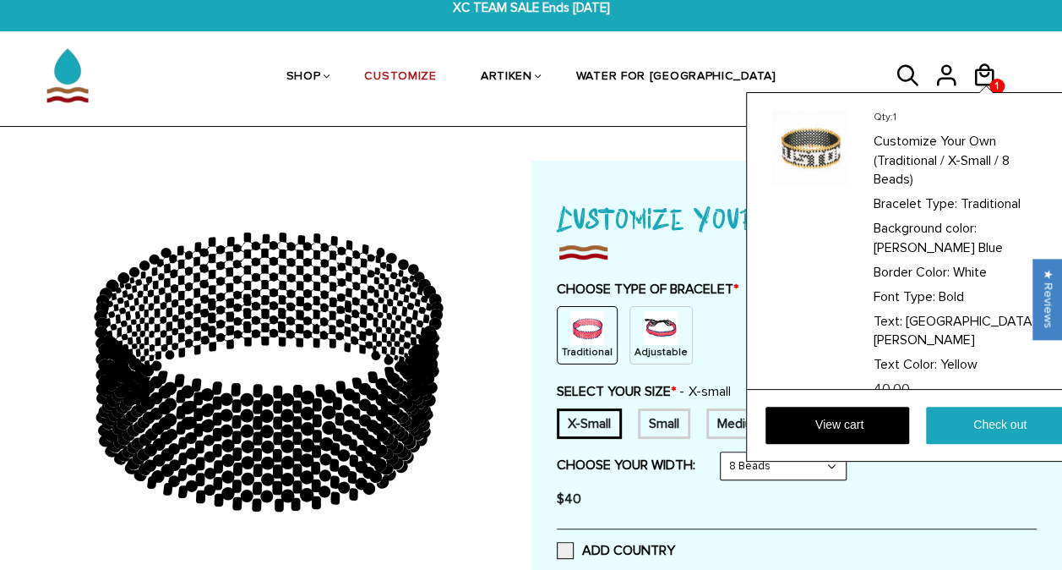
click at [1004, 92] on div "Qty: 1 Customize Your Own (Traditional / X-Small / 8 Beads) Bracelet Type: Trad…" at bounding box center [919, 276] width 347 height 369
click at [942, 264] on span "Border Color:" at bounding box center [912, 272] width 76 height 17
click at [843, 418] on link "View cart" at bounding box center [838, 425] width 144 height 37
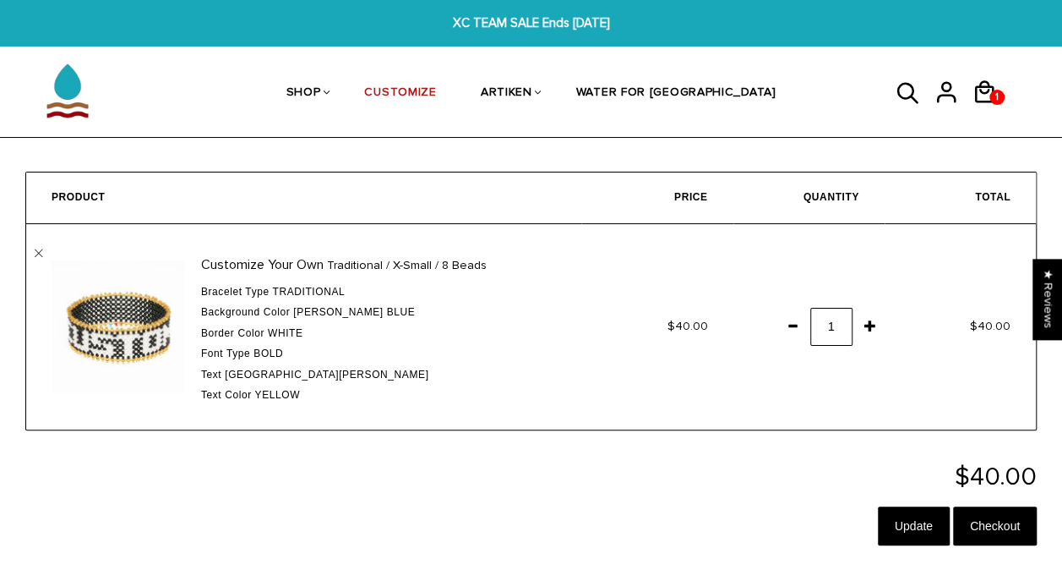
click at [794, 325] on span at bounding box center [792, 325] width 29 height 30
click at [38, 251] on link "" at bounding box center [39, 253] width 8 height 8
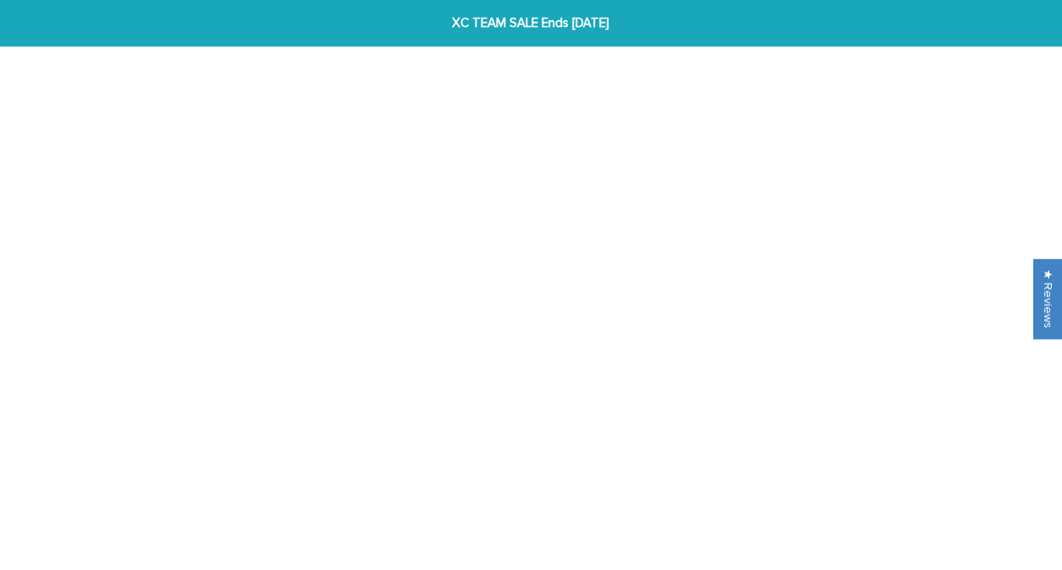
scroll to position [14, 0]
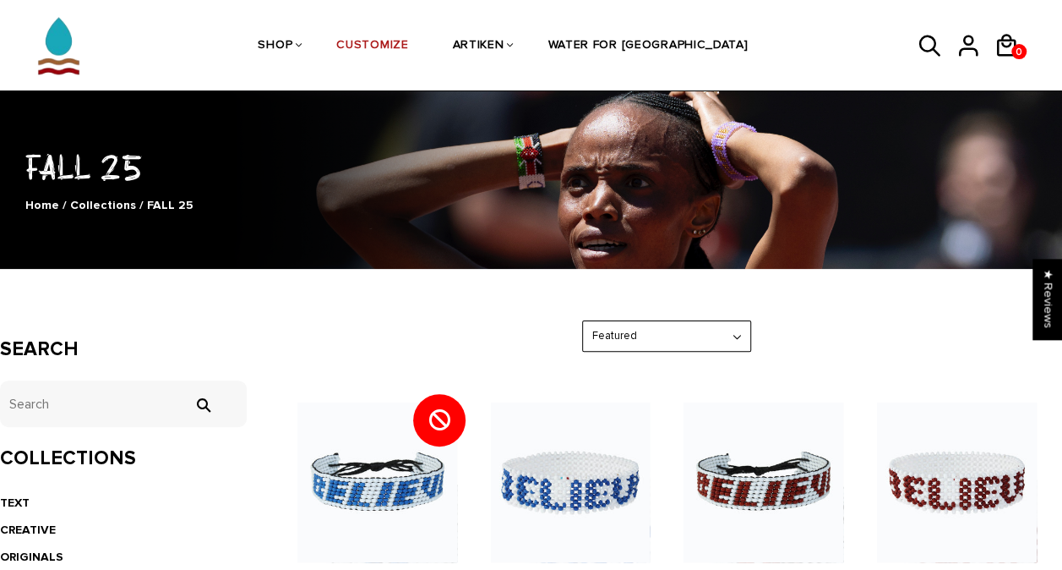
scroll to position [66, 0]
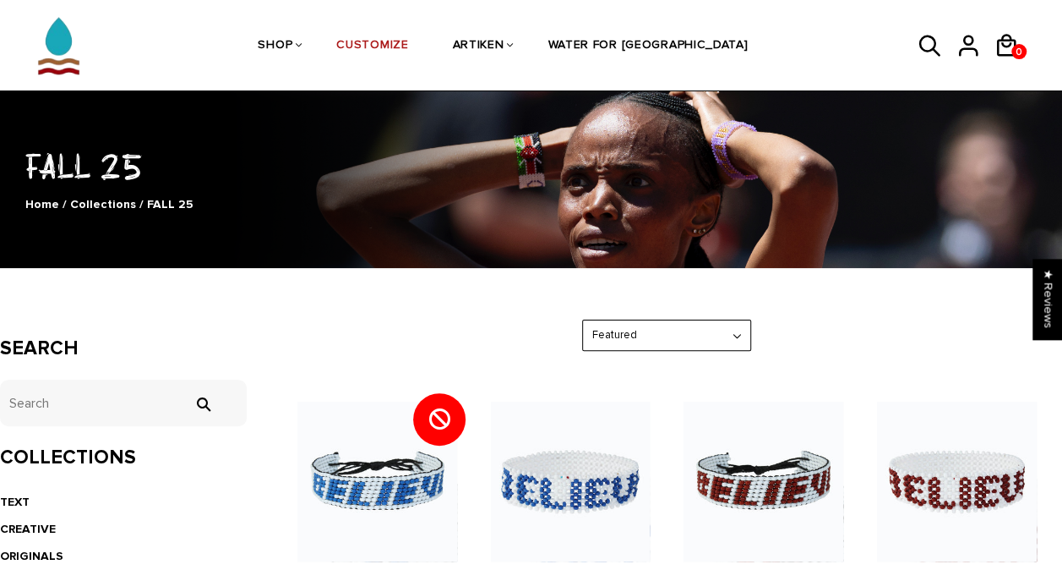
click at [676, 326] on select "Featured Best Selling $ Low to High $ High to Low Z-A A-Z Oldest to Newest Newe…" at bounding box center [666, 335] width 167 height 30
click at [583, 320] on select "Featured Best Selling $ Low to High $ High to Low Z-A A-Z Oldest to Newest Newe…" at bounding box center [666, 335] width 167 height 30
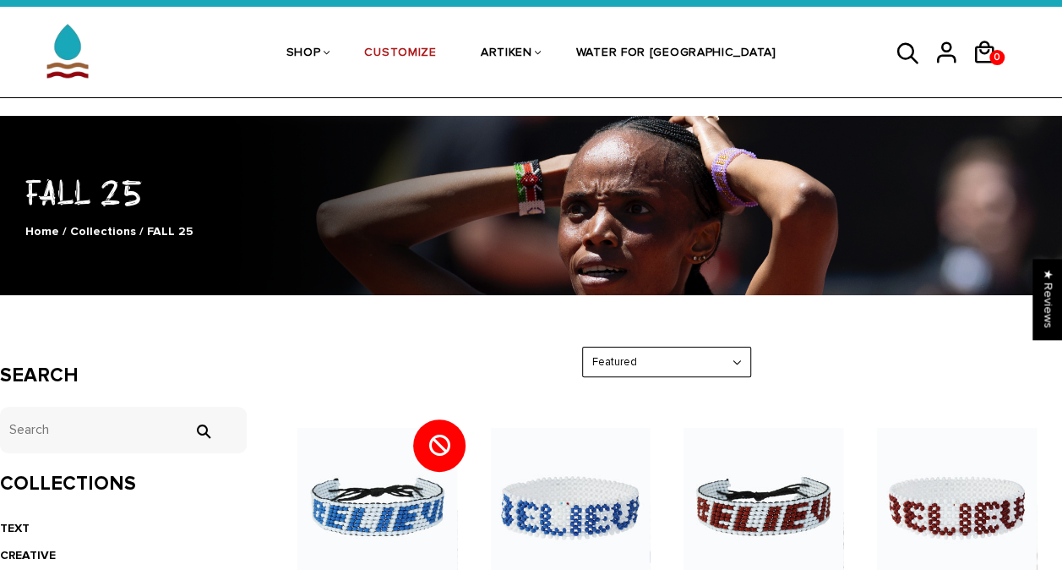
scroll to position [0, 0]
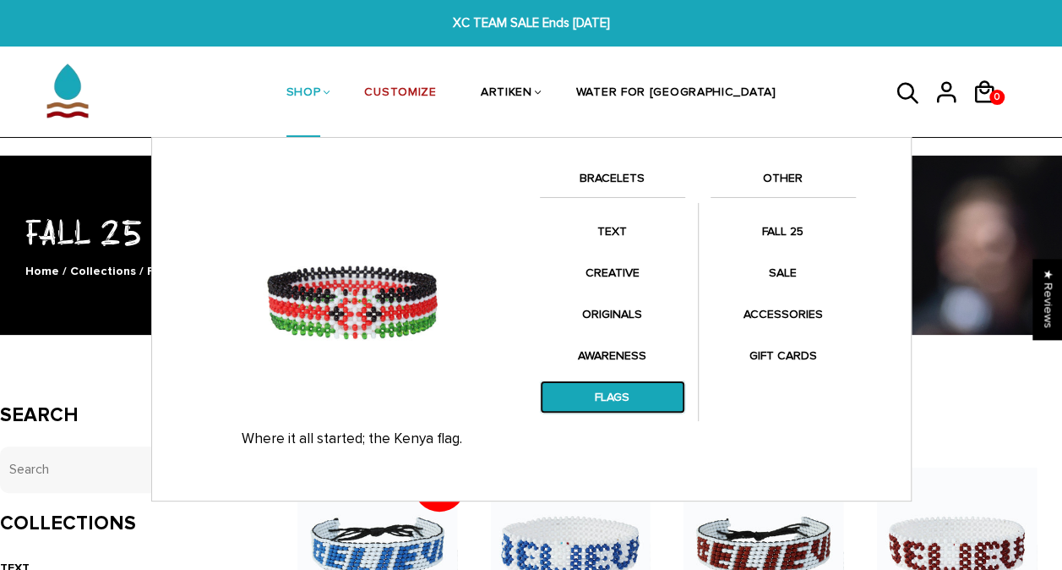
click at [619, 394] on link "FLAGS" at bounding box center [612, 396] width 145 height 33
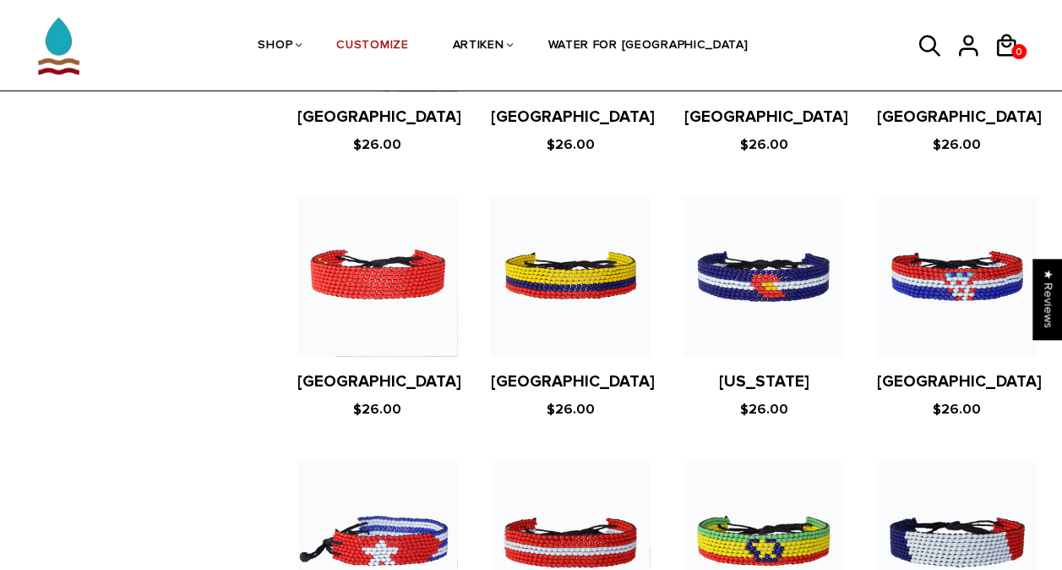
scroll to position [1919, 0]
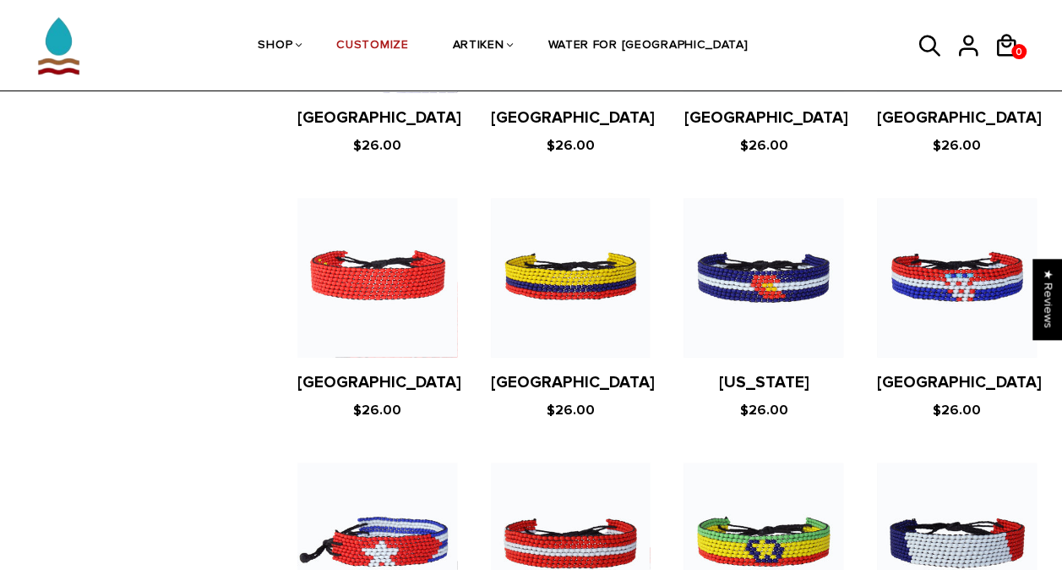
click at [786, 234] on figure at bounding box center [764, 279] width 160 height 160
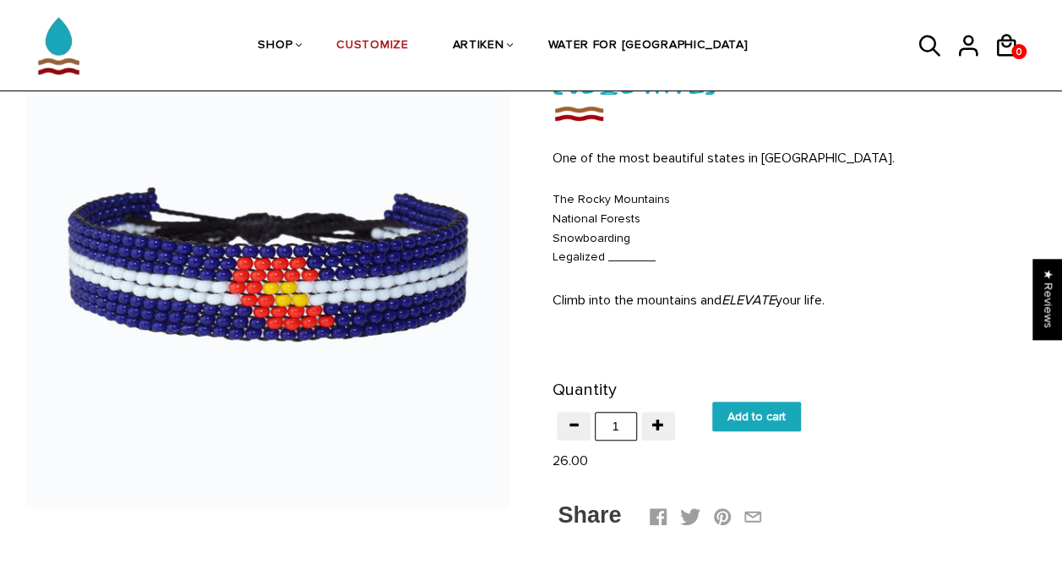
scroll to position [147, 0]
